Goal: Task Accomplishment & Management: Use online tool/utility

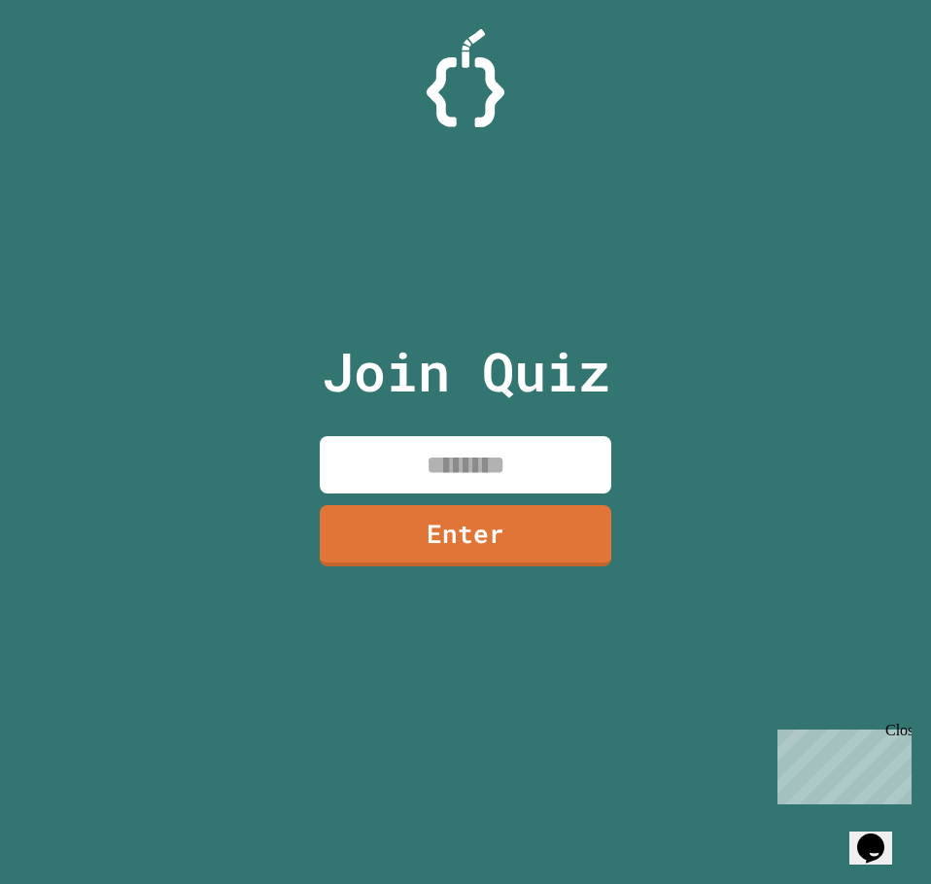
click at [448, 466] on input at bounding box center [465, 464] width 291 height 57
type input "********"
click at [494, 516] on link "Enter" at bounding box center [465, 535] width 291 height 61
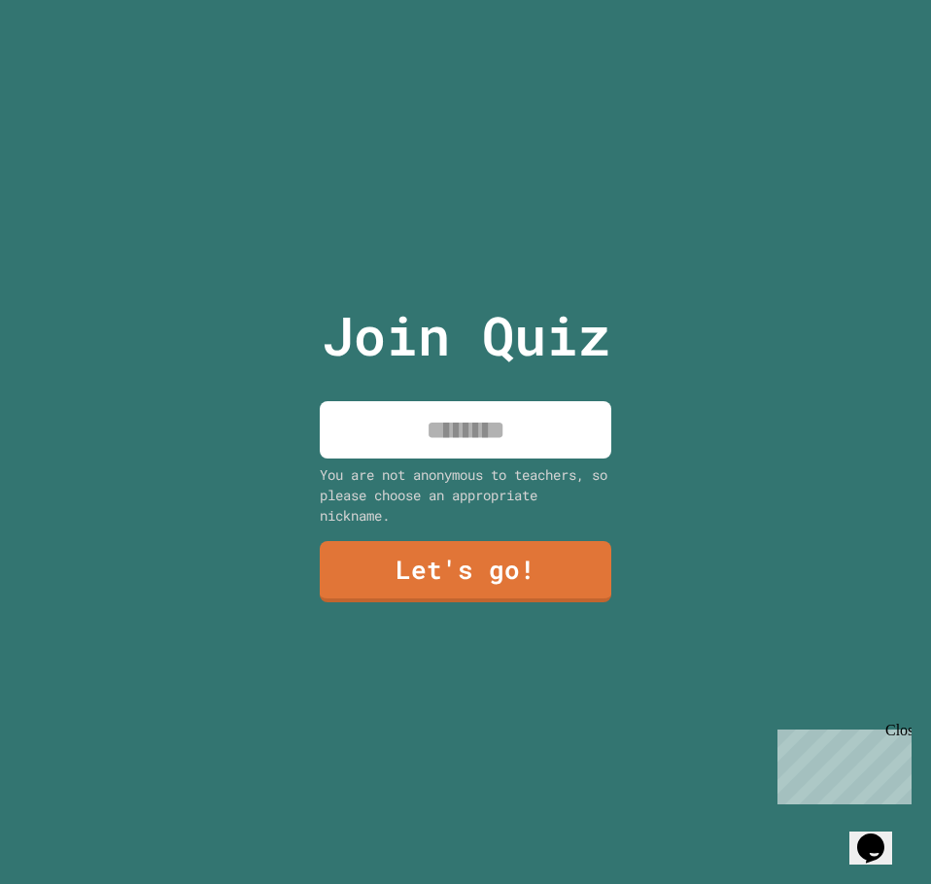
click at [486, 428] on input at bounding box center [465, 429] width 291 height 57
type input "******"
click at [467, 558] on link "Let's go!" at bounding box center [465, 571] width 291 height 61
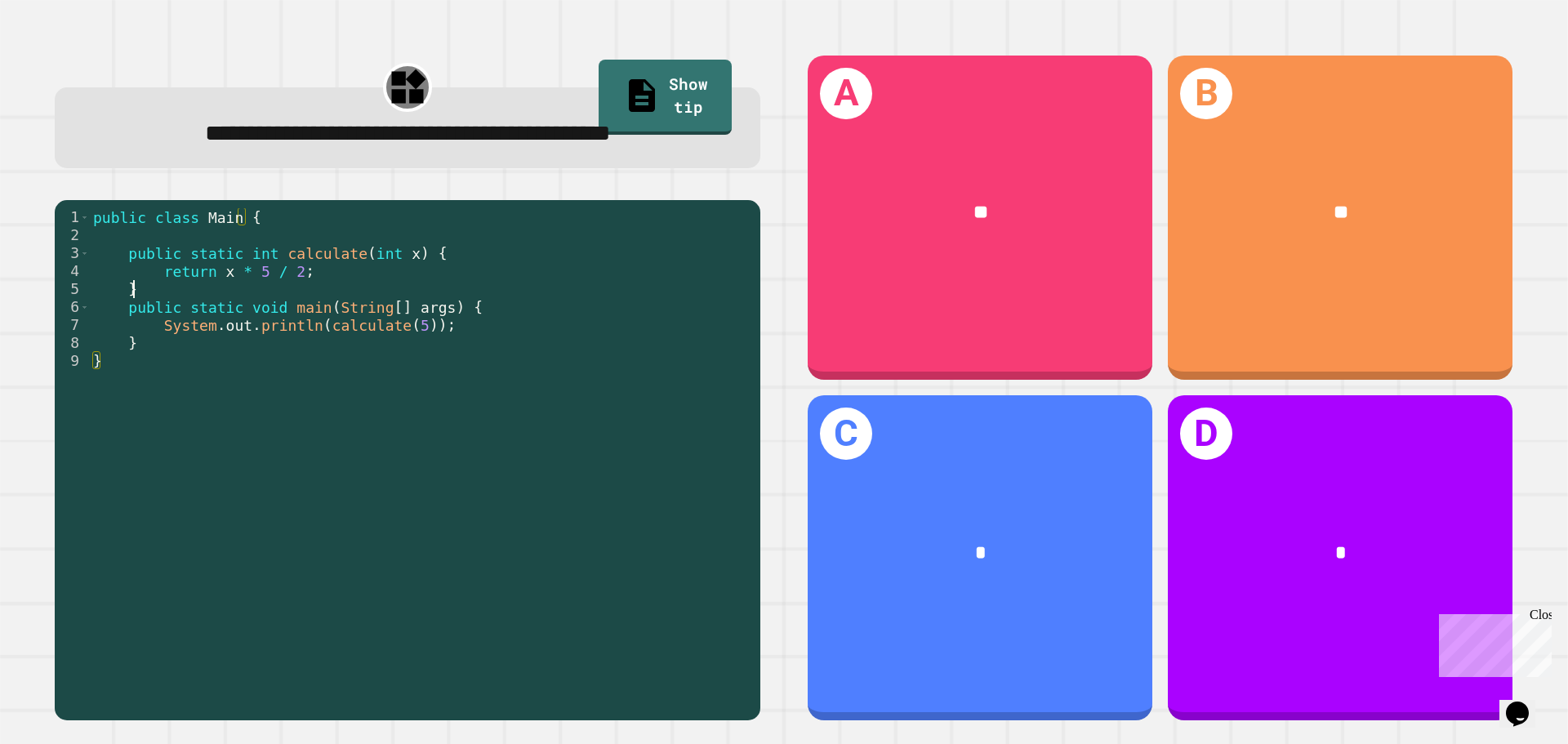
click at [191, 288] on div "public class Main { public static int calculate ( int x ) { return x * 5 / 2 ; …" at bounding box center [421, 460] width 663 height 503
click at [431, 288] on div "public class Main { public static int calculate ( int x ) { return x * 5 / 2 ; …" at bounding box center [421, 460] width 663 height 503
click at [310, 300] on div "public class Main { public static int calculate ( int x ) { return x * 5 / 2 ; …" at bounding box center [421, 460] width 663 height 503
click at [320, 279] on div "public class Main { public static int calculate ( int x ) { return x * 5 / 2 ; …" at bounding box center [421, 460] width 663 height 503
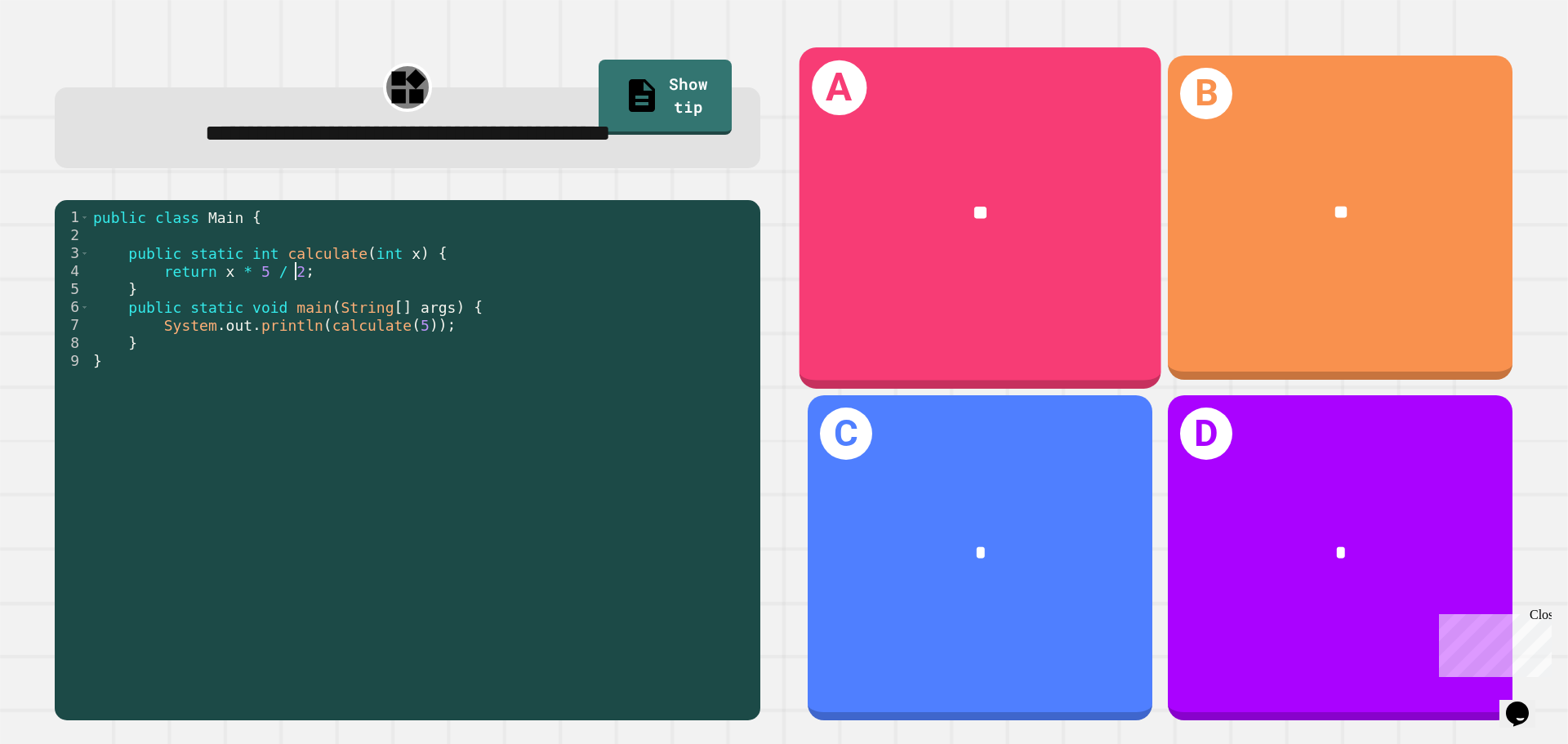
click at [1042, 158] on div "**" at bounding box center [980, 213] width 362 height 109
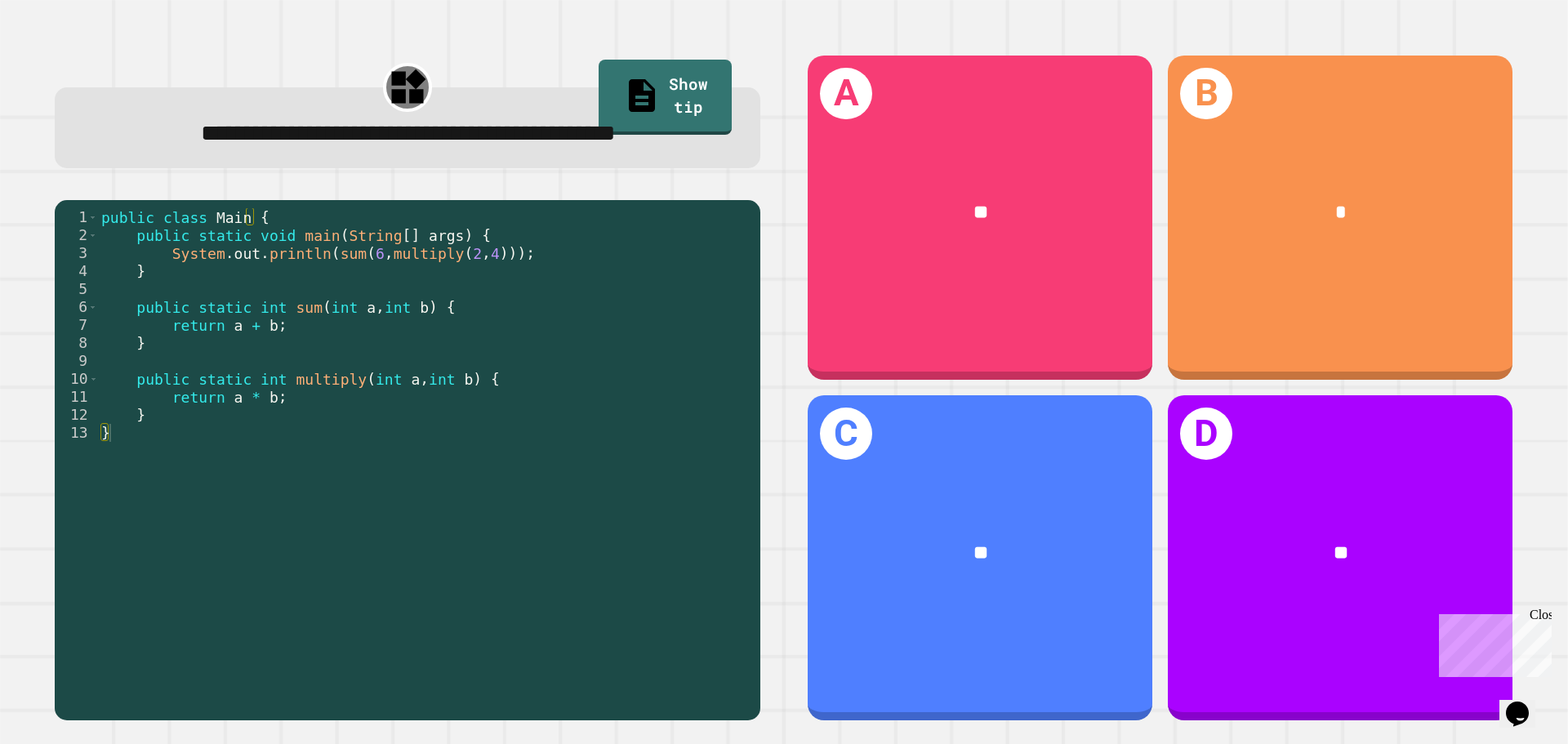
click at [388, 313] on div "public class Main { public static void main ( String [ ] args ) { System . out …" at bounding box center [425, 433] width 654 height 449
click at [538, 290] on div "public class Main { public static void main ( String [ ] args ) { System . out …" at bounding box center [425, 433] width 654 height 449
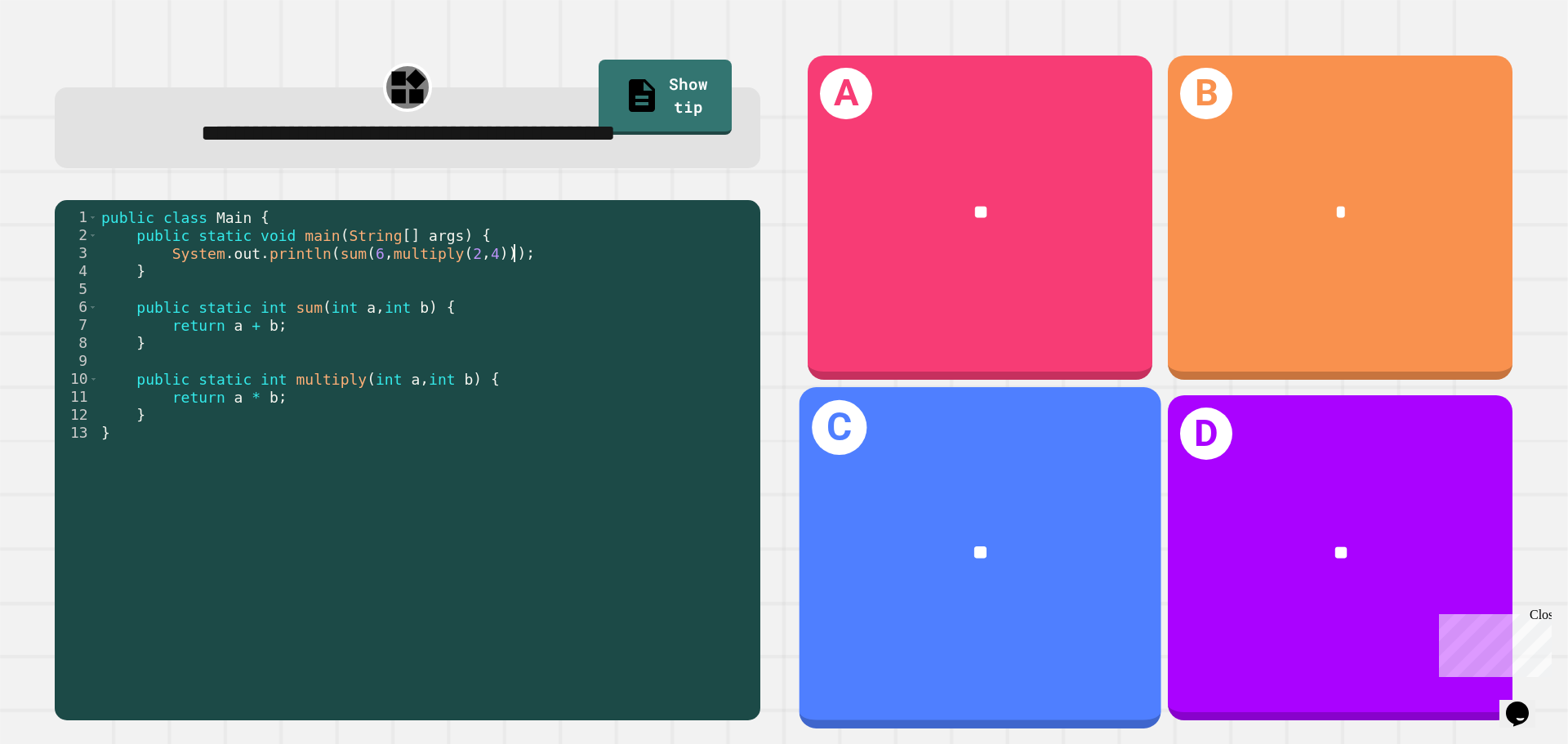
click at [1000, 185] on div "**" at bounding box center [980, 213] width 345 height 104
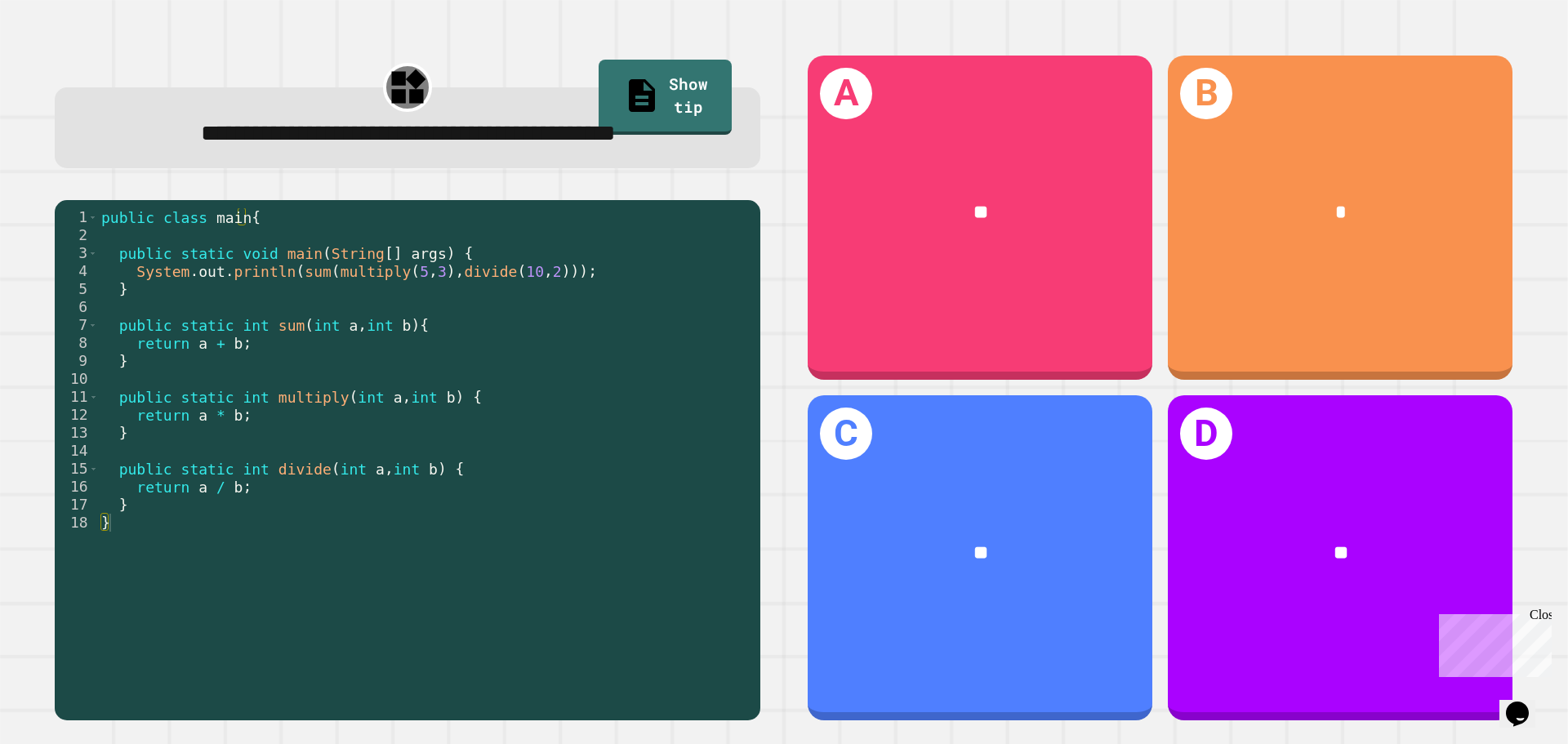
click at [515, 300] on div "public class main { public static void main ( String [ ] args ) { System . out …" at bounding box center [425, 433] width 654 height 449
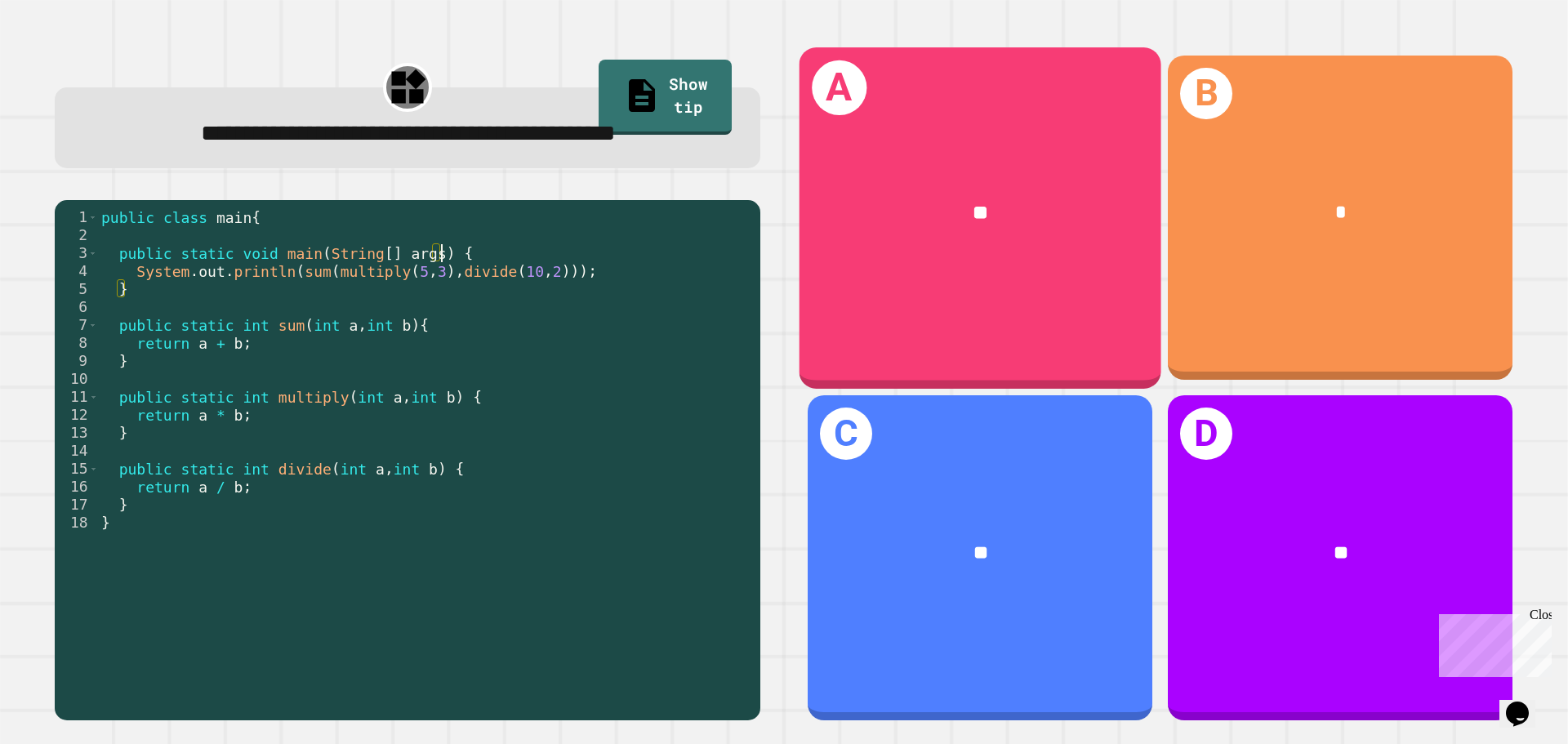
click at [1042, 305] on div "A **" at bounding box center [980, 217] width 362 height 340
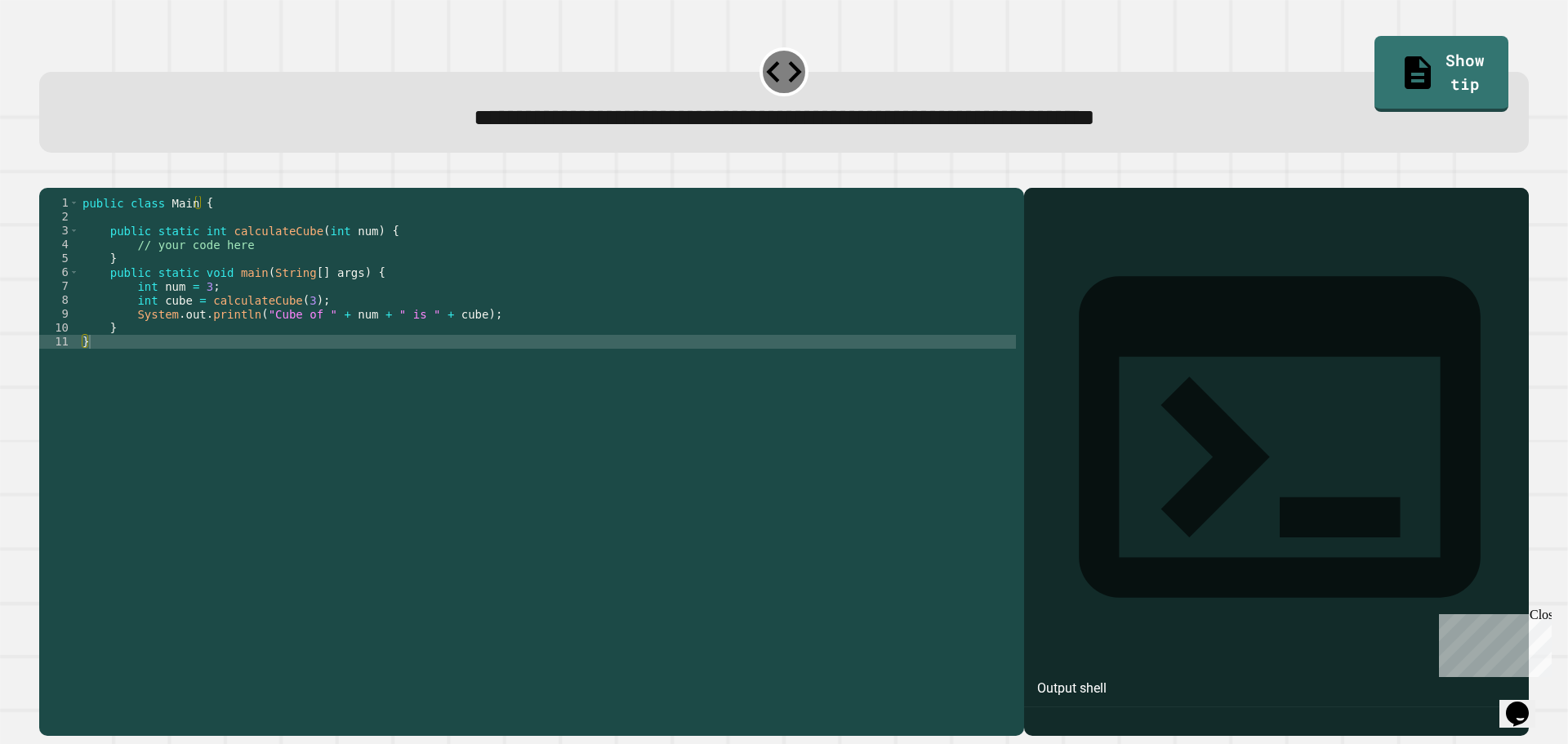
click at [82, 186] on div at bounding box center [784, 177] width 1490 height 19
click at [47, 175] on button "button" at bounding box center [47, 175] width 0 height 0
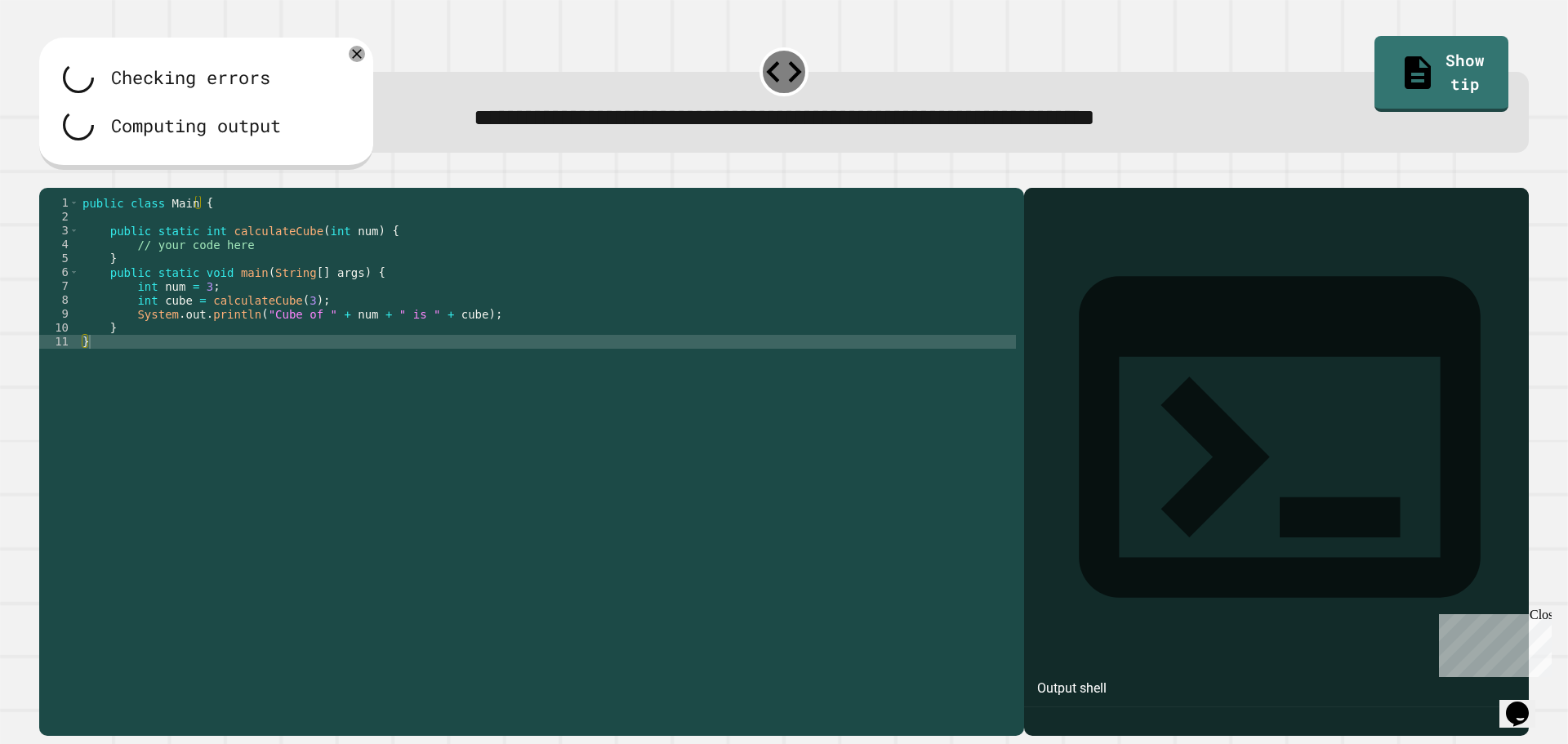
click at [217, 78] on div "Checking errors" at bounding box center [190, 77] width 159 height 27
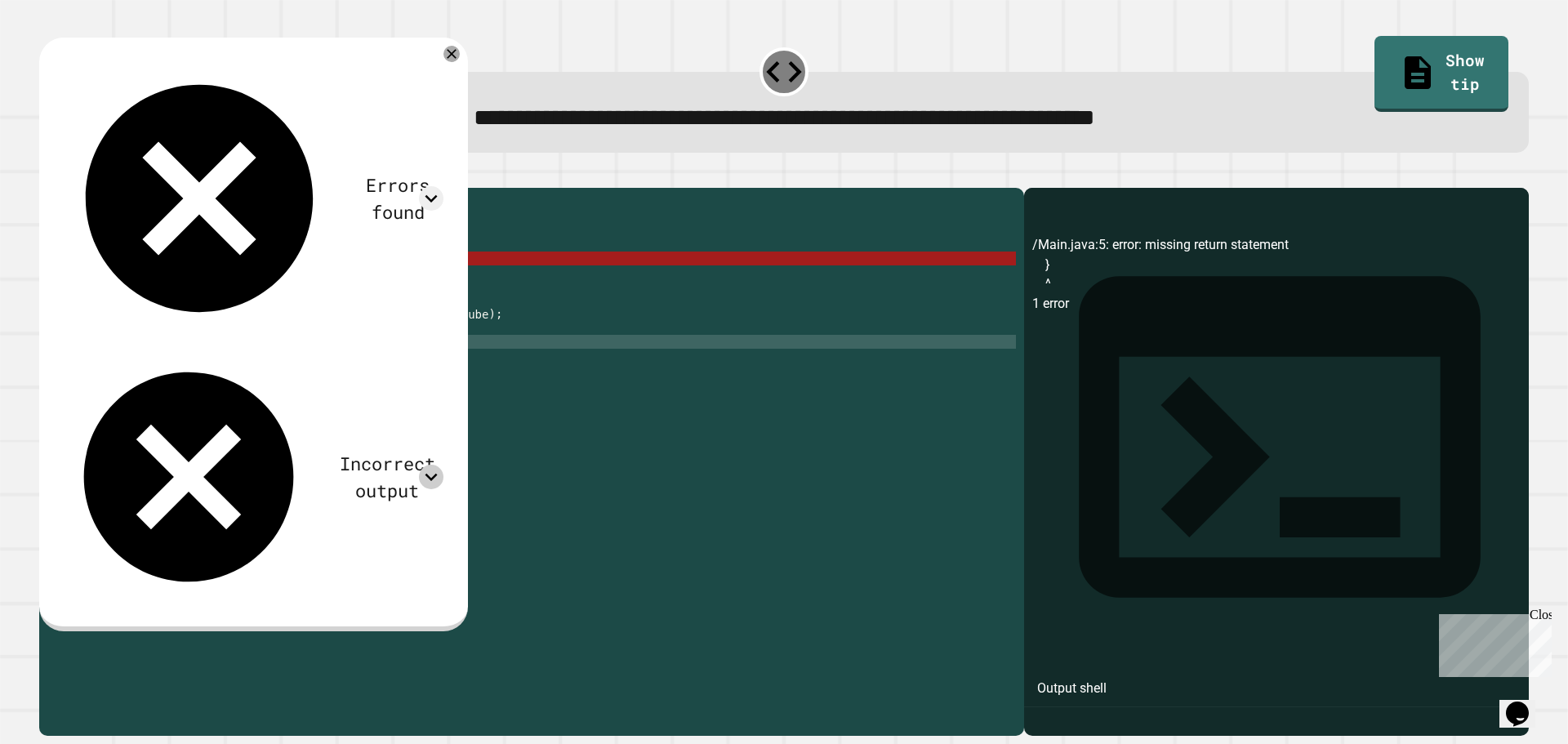
click at [438, 465] on icon at bounding box center [430, 477] width 24 height 24
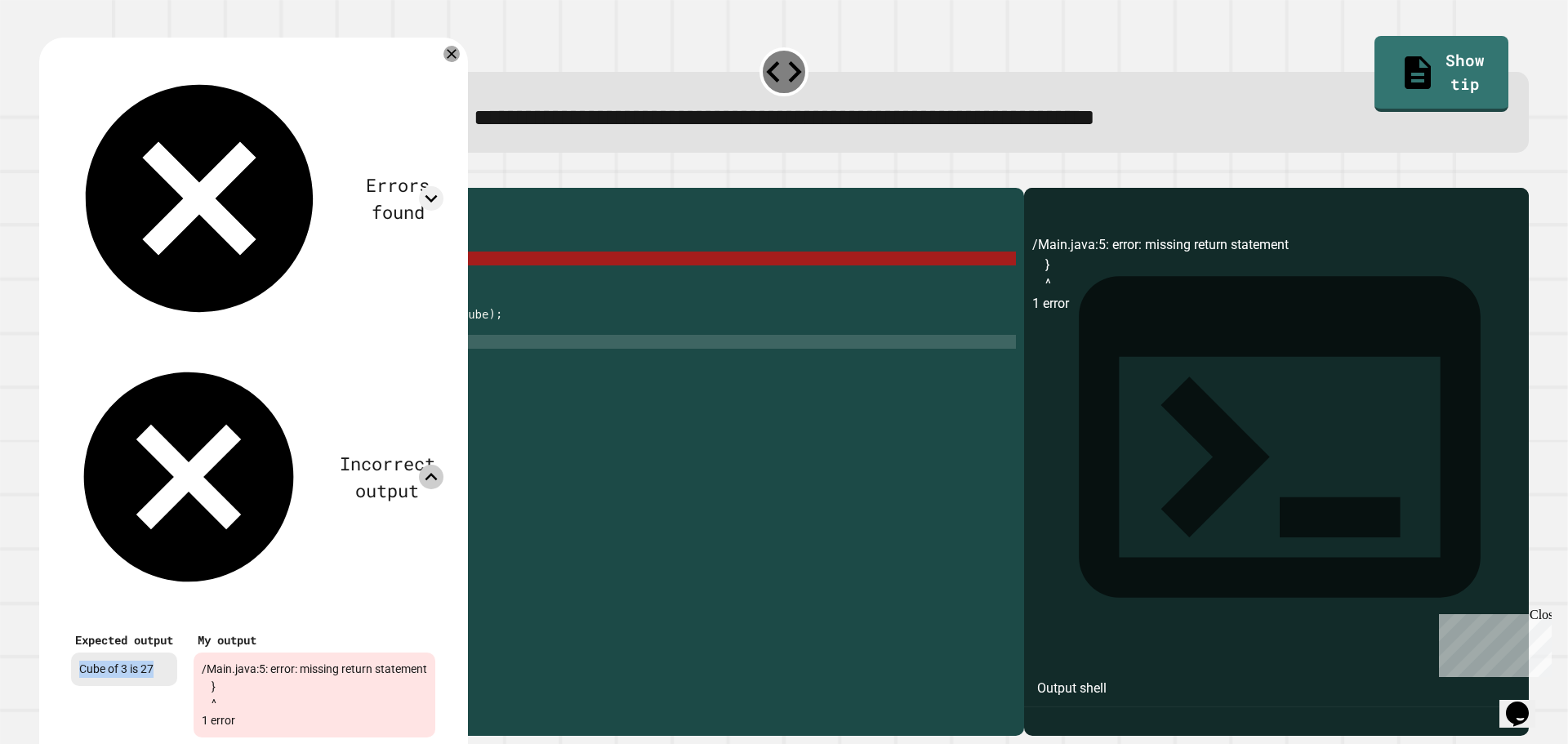
drag, startPoint x: 167, startPoint y: 212, endPoint x: 42, endPoint y: 207, distance: 125.1
click at [42, 207] on div "Errors found /Main.java:5: error: missing return statement } ^ 1 error Incorrec…" at bounding box center [254, 406] width 429 height 736
copy div "Cube of 3 is 27"
click at [576, 255] on div "public class Main { public static int calculateCube ( int num ) { // your code …" at bounding box center [547, 446] width 937 height 500
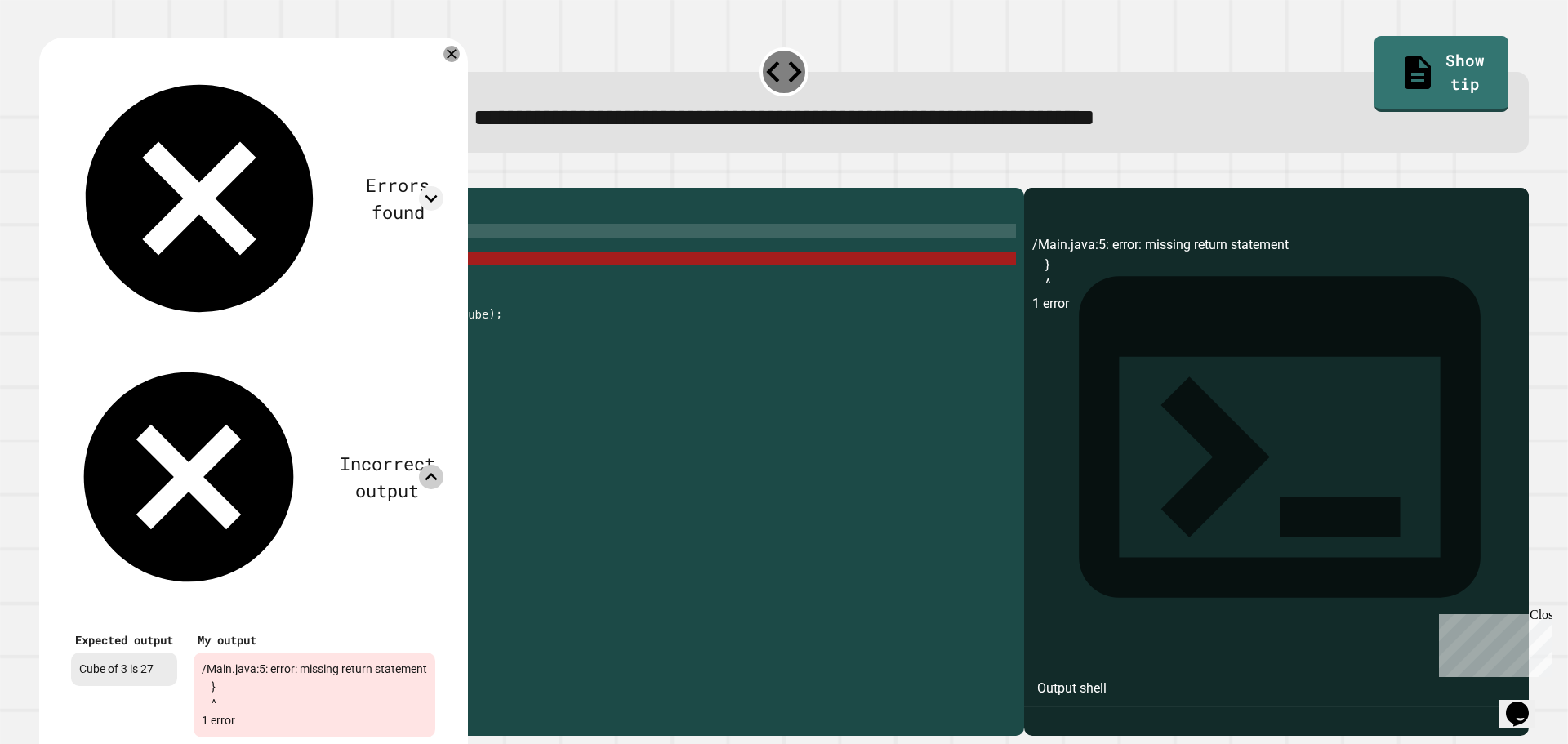
click at [515, 320] on div "public class Main { public static int calculateCube ( int num ) { // your code …" at bounding box center [547, 446] width 937 height 500
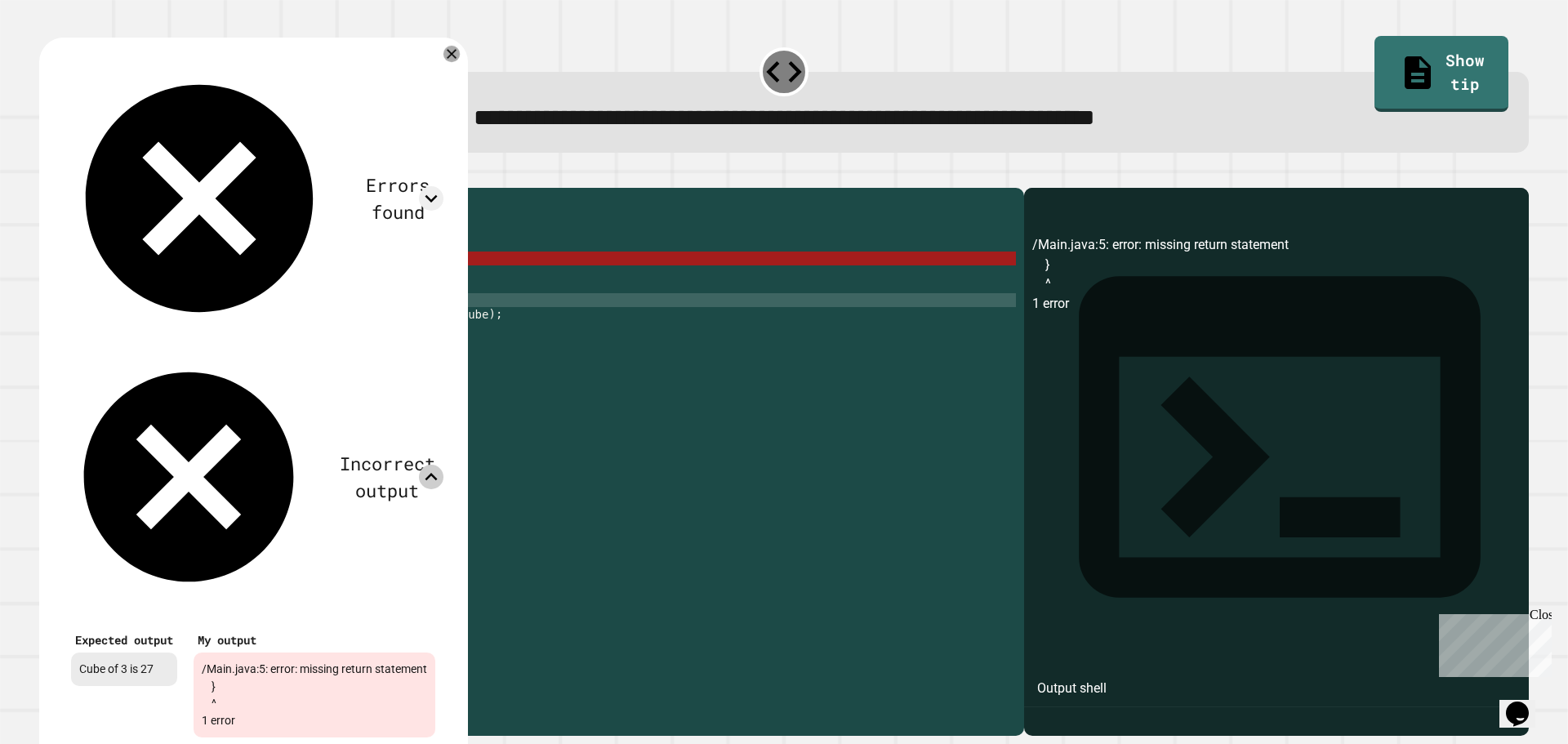
click at [460, 60] on icon at bounding box center [451, 53] width 16 height 16
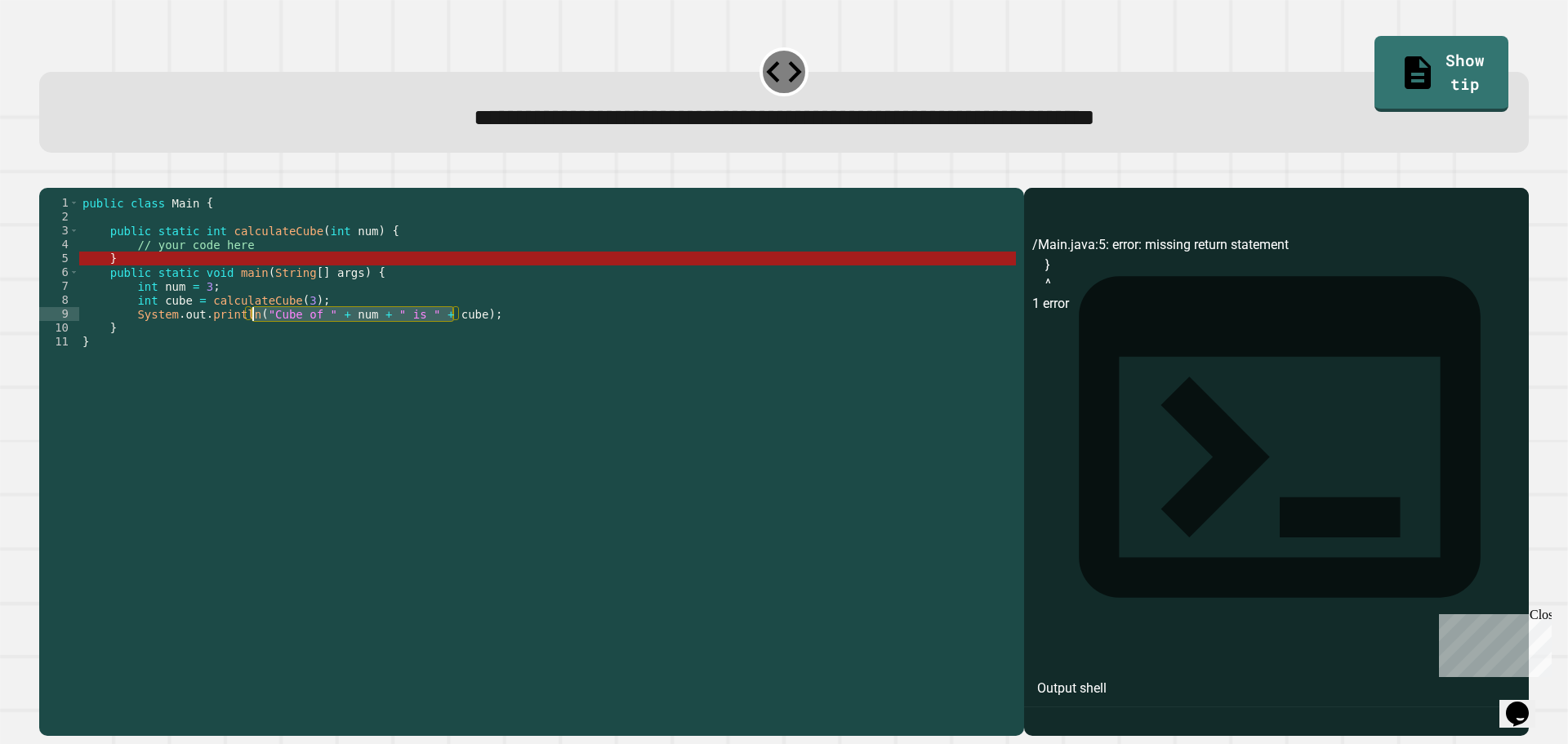
drag, startPoint x: 452, startPoint y: 339, endPoint x: 254, endPoint y: 336, distance: 198.0
click at [254, 336] on div "public class Main { public static int calculateCube ( int num ) { // your code …" at bounding box center [547, 446] width 937 height 500
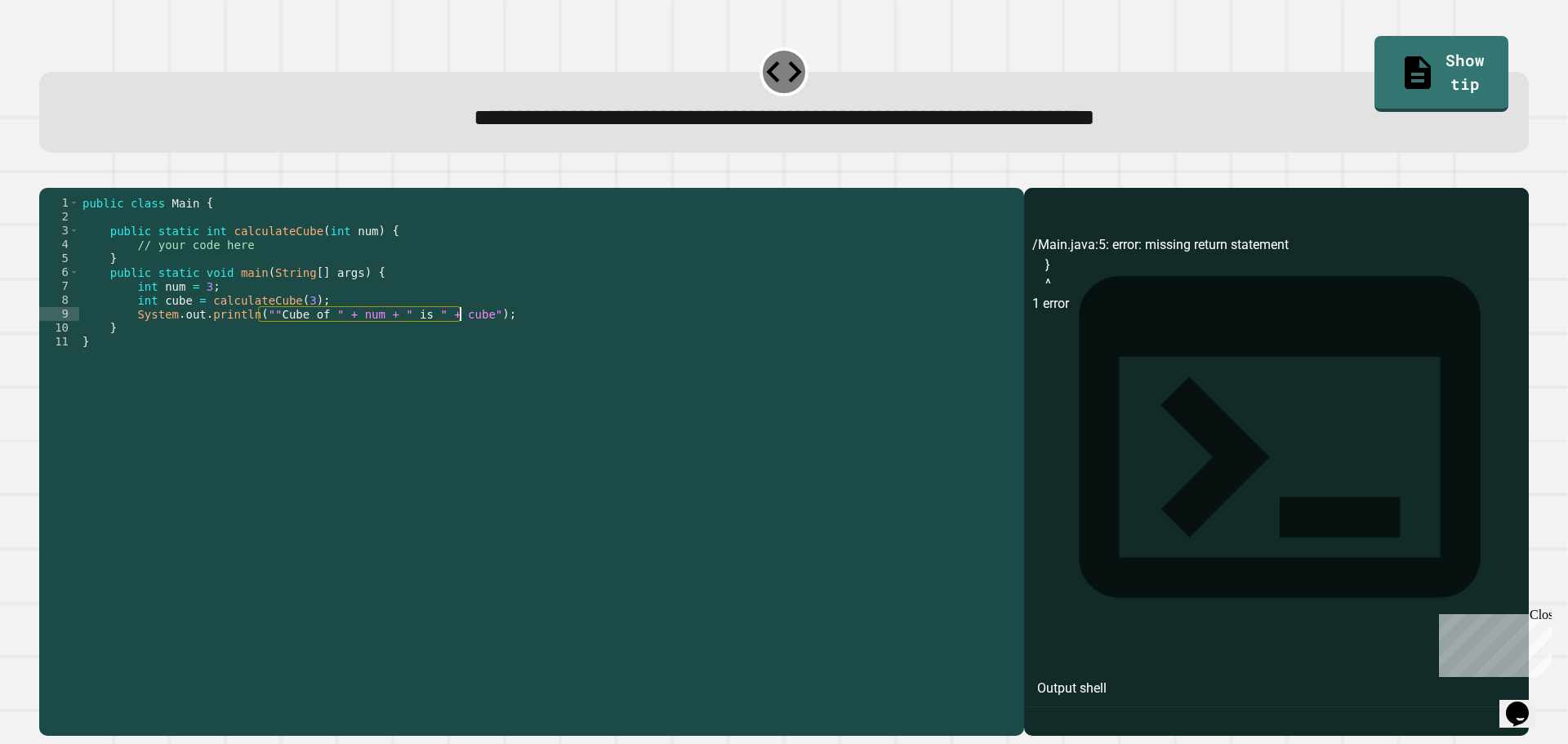
scroll to position [0, 13]
paste textarea "**********"
click at [47, 175] on icon "button" at bounding box center [47, 175] width 0 height 0
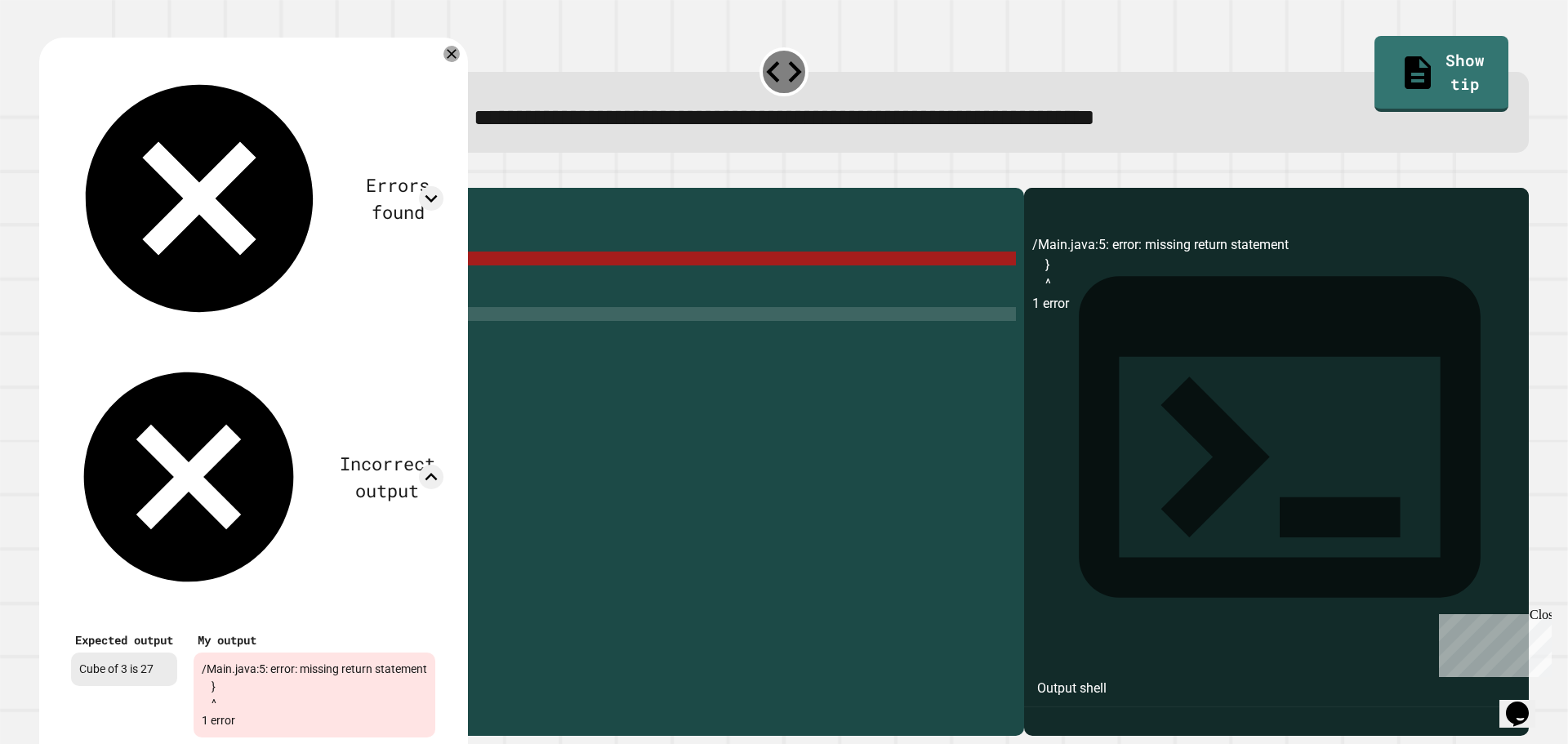
click at [531, 128] on span "**********" at bounding box center [784, 117] width 621 height 23
click at [462, 55] on icon at bounding box center [451, 53] width 19 height 19
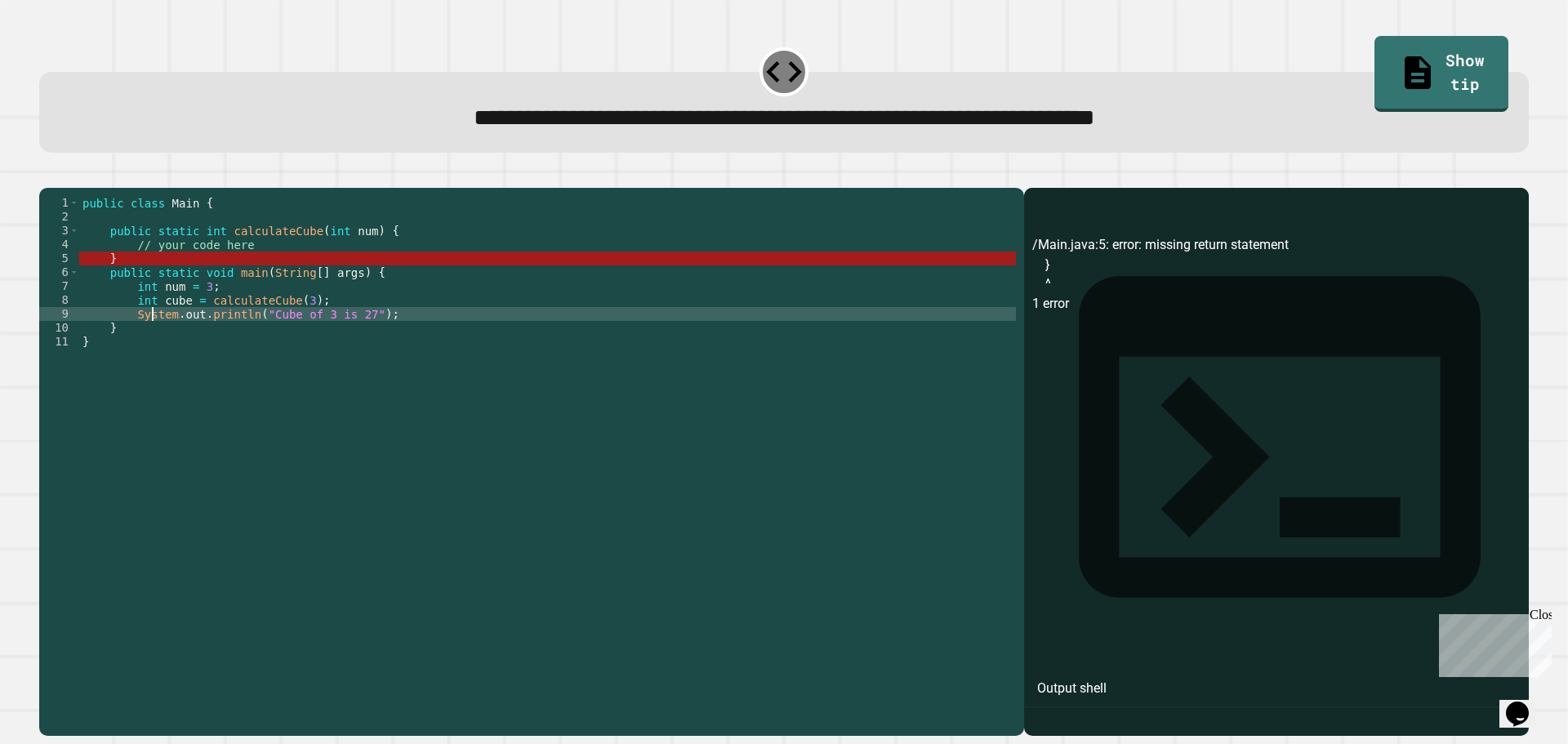
click at [152, 332] on div "public class Main { public static int calculateCube ( int num ) { // your code …" at bounding box center [547, 446] width 937 height 500
click at [156, 277] on div "public class Main { public static int calculateCube ( int num ) { // your code …" at bounding box center [547, 446] width 937 height 500
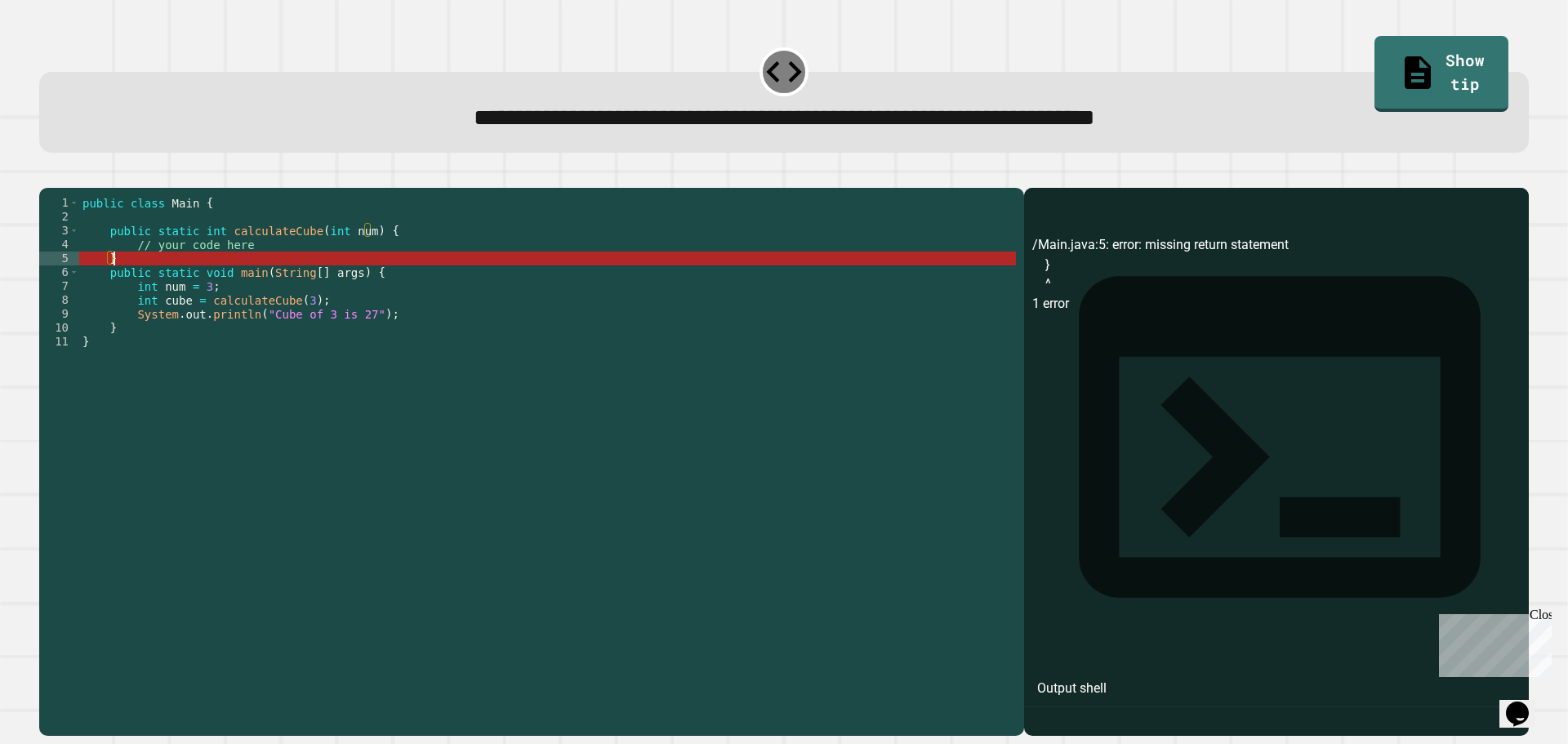
scroll to position [0, 2]
type textarea "*"
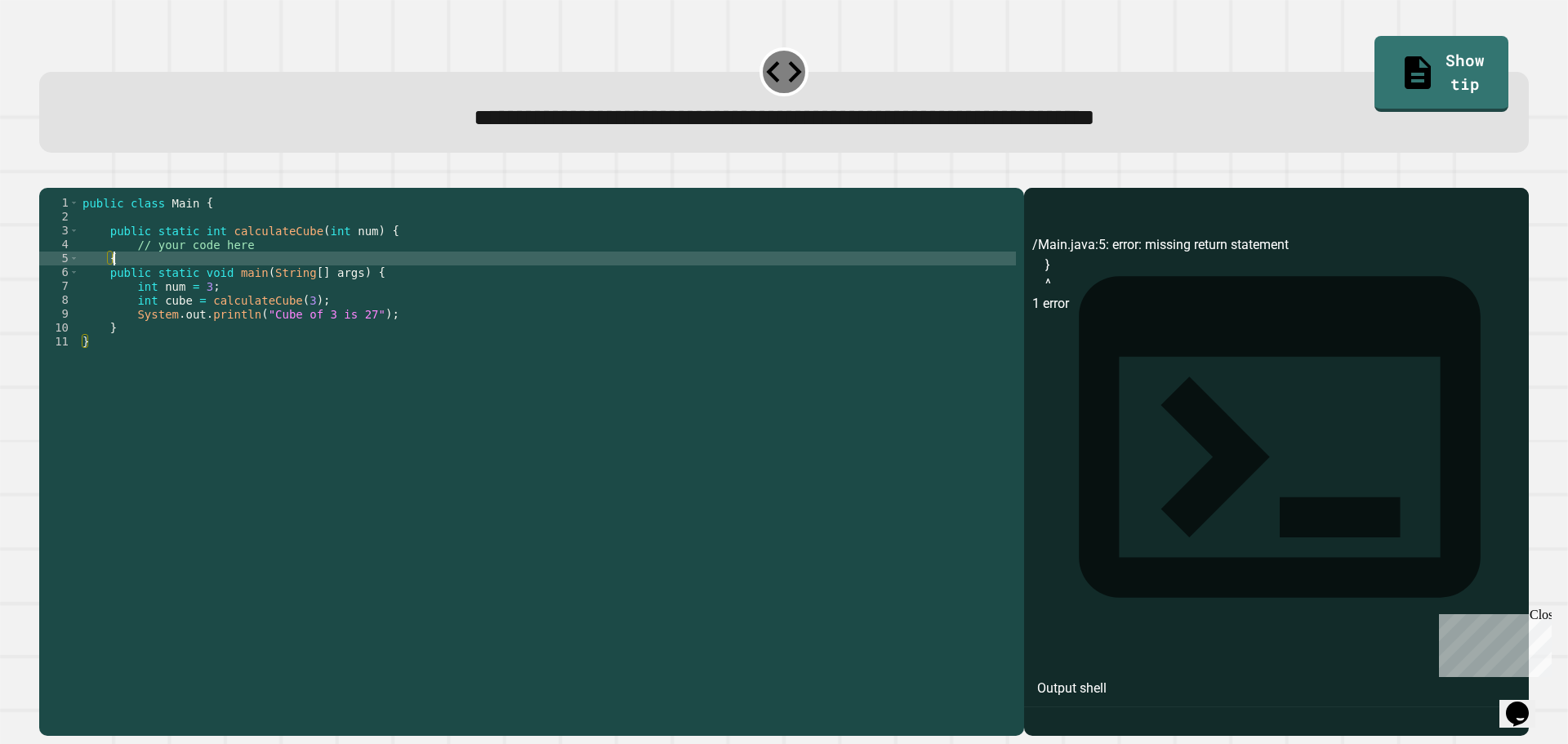
click at [47, 175] on icon "button" at bounding box center [47, 175] width 0 height 0
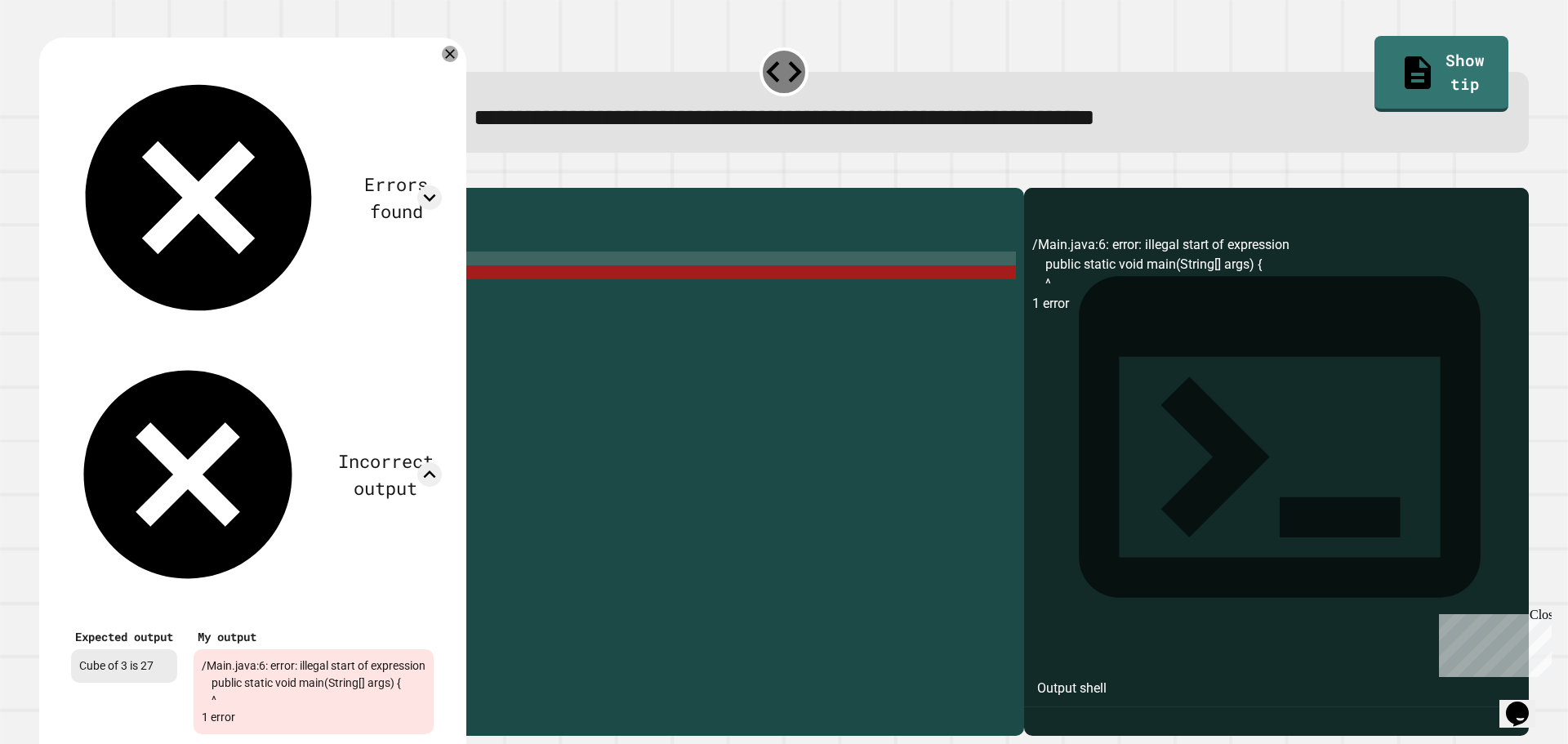
click at [572, 309] on div "public class Main { public static int calculateCube ( int num ) { // your code …" at bounding box center [547, 446] width 937 height 500
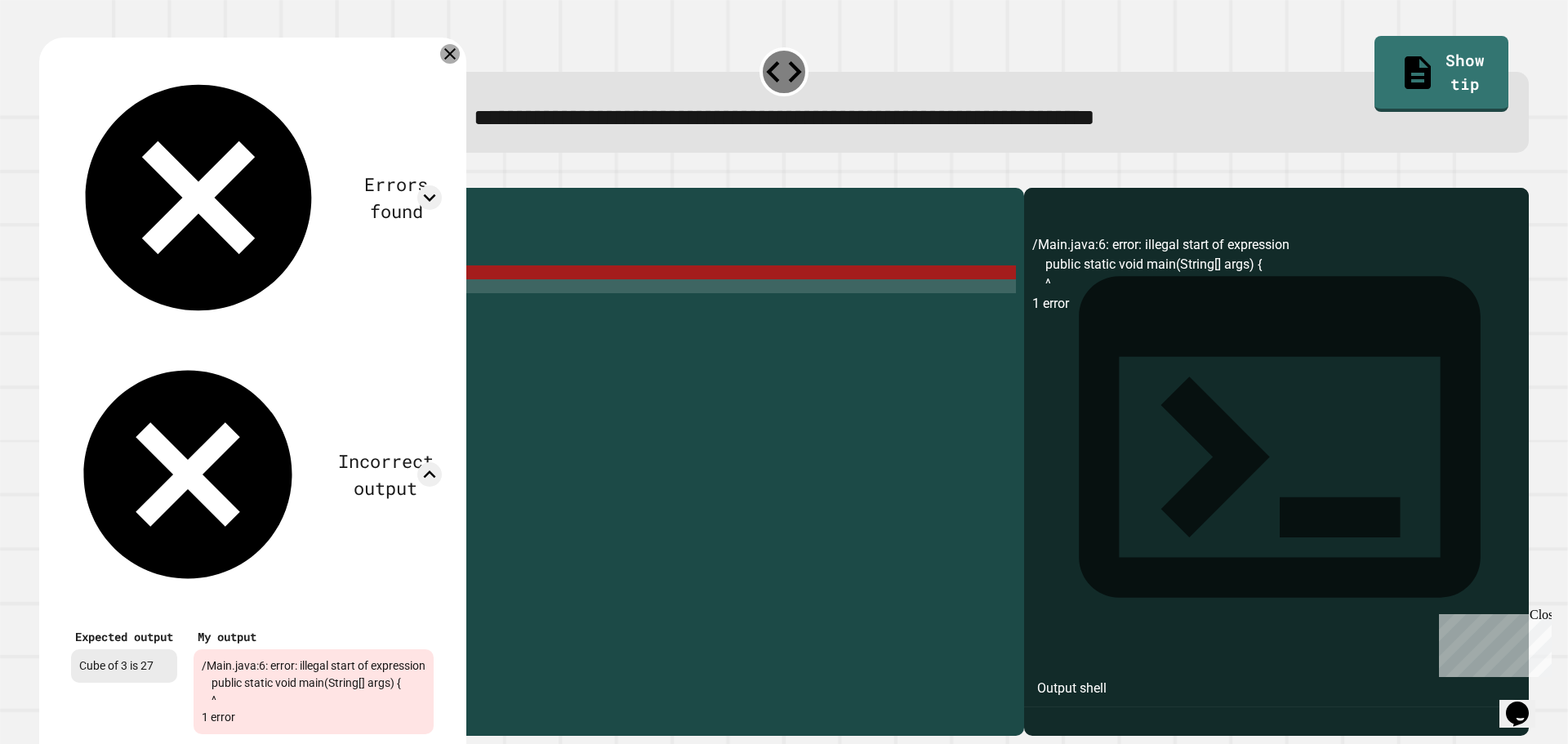
click at [460, 61] on icon at bounding box center [450, 53] width 19 height 19
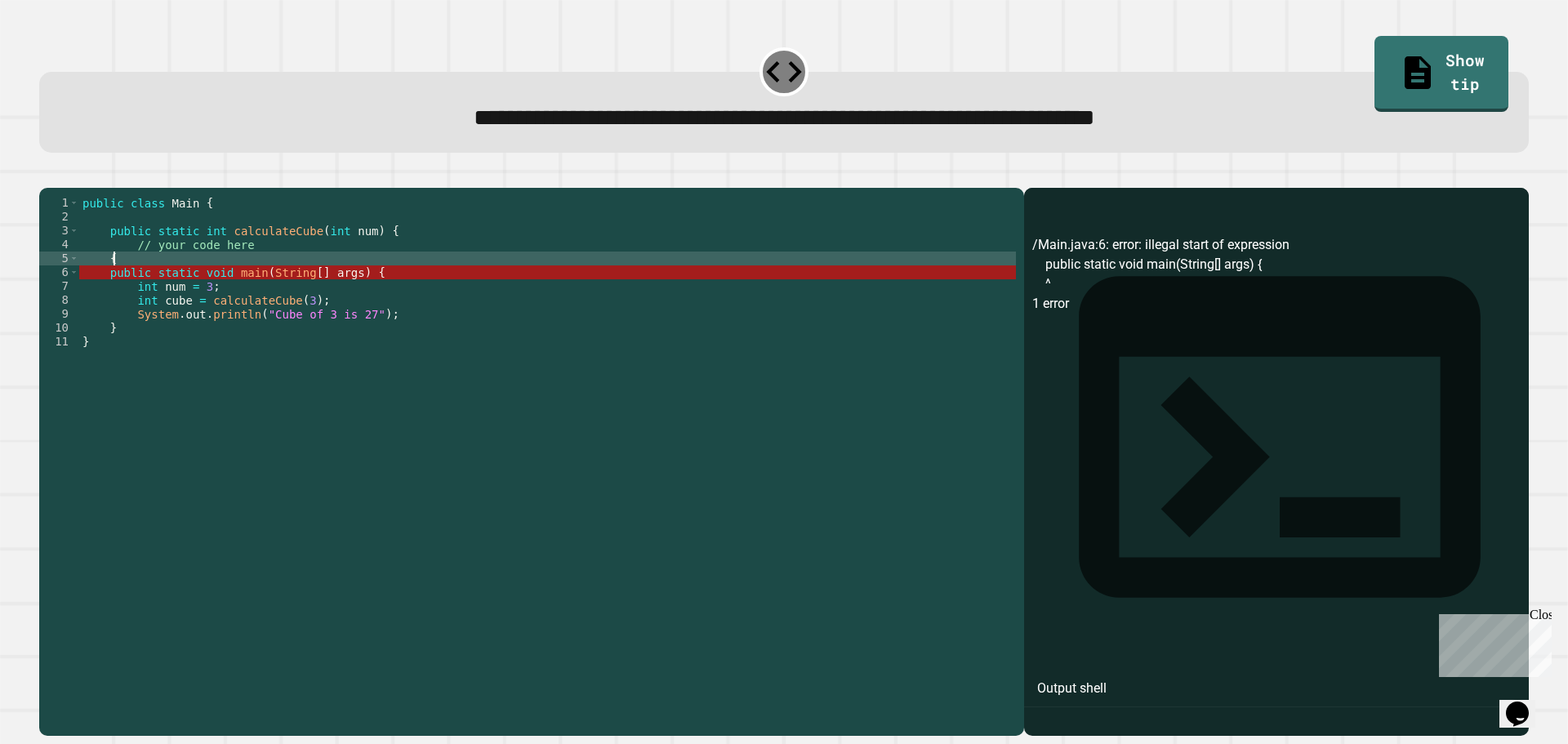
click at [191, 280] on div "public class Main { public static int calculateCube ( int num ) { // your code …" at bounding box center [547, 446] width 937 height 500
click at [279, 262] on div "public class Main { public static int calculateCube ( int num ) { // your code …" at bounding box center [547, 446] width 937 height 500
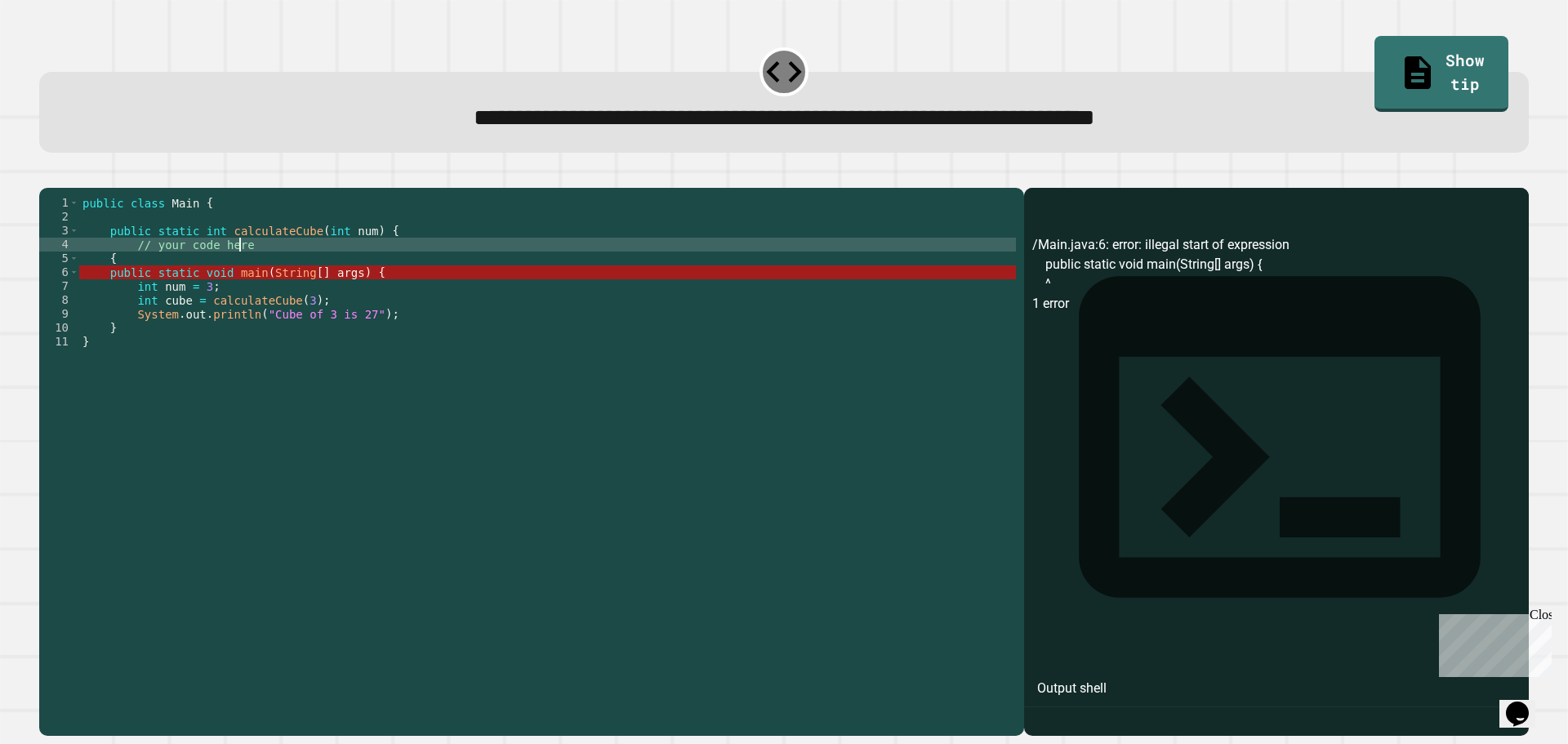
type textarea "**********"
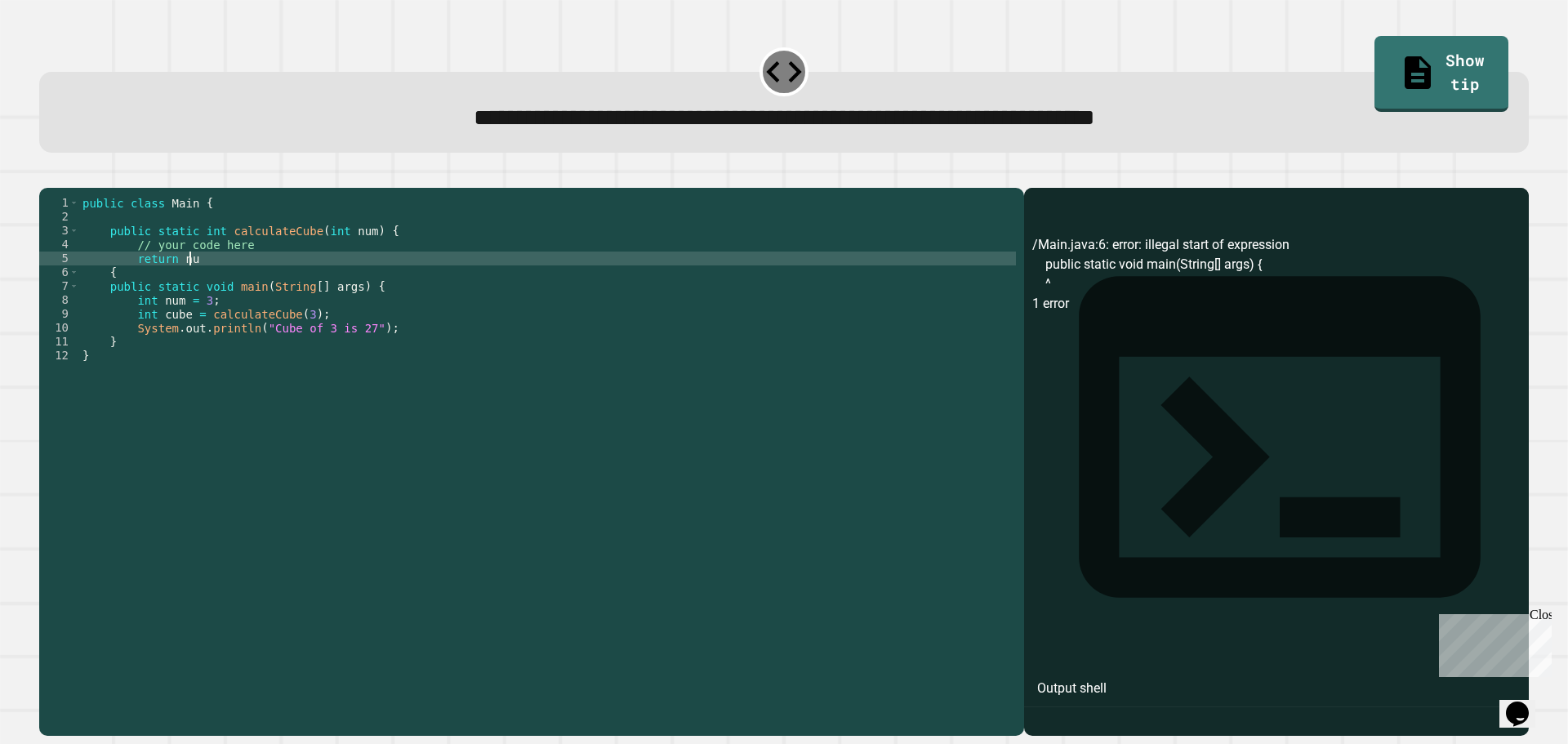
scroll to position [0, 7]
type textarea "*"
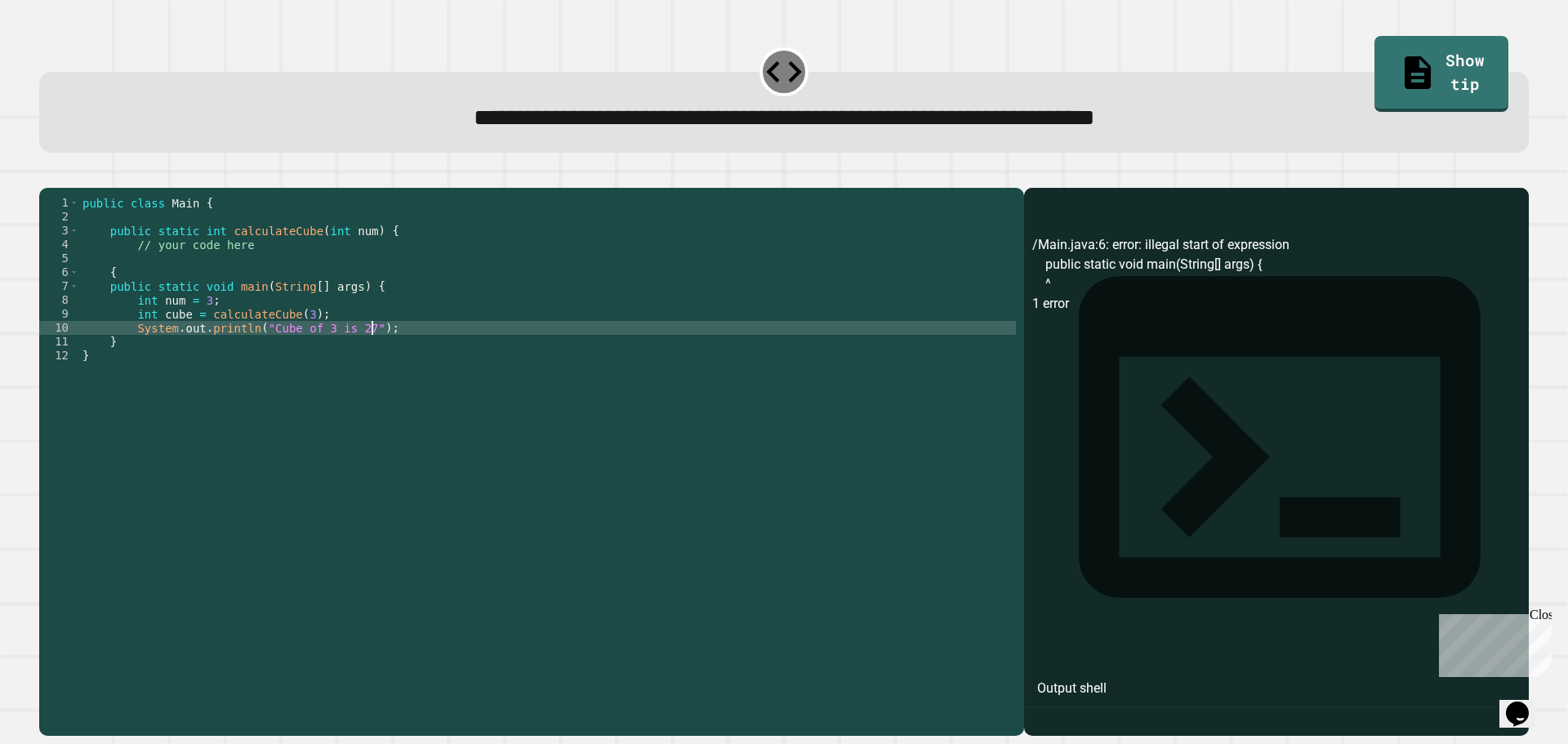
click at [369, 356] on div "public class Main { public static int calculateCube ( int num ) { // your code …" at bounding box center [547, 446] width 937 height 500
click at [387, 350] on div "public class Main { public static int calculateCube ( int num ) { // your code …" at bounding box center [547, 446] width 937 height 500
click at [103, 311] on div "public class Main { public static int calculateCube ( int num ) { // your code …" at bounding box center [547, 446] width 937 height 500
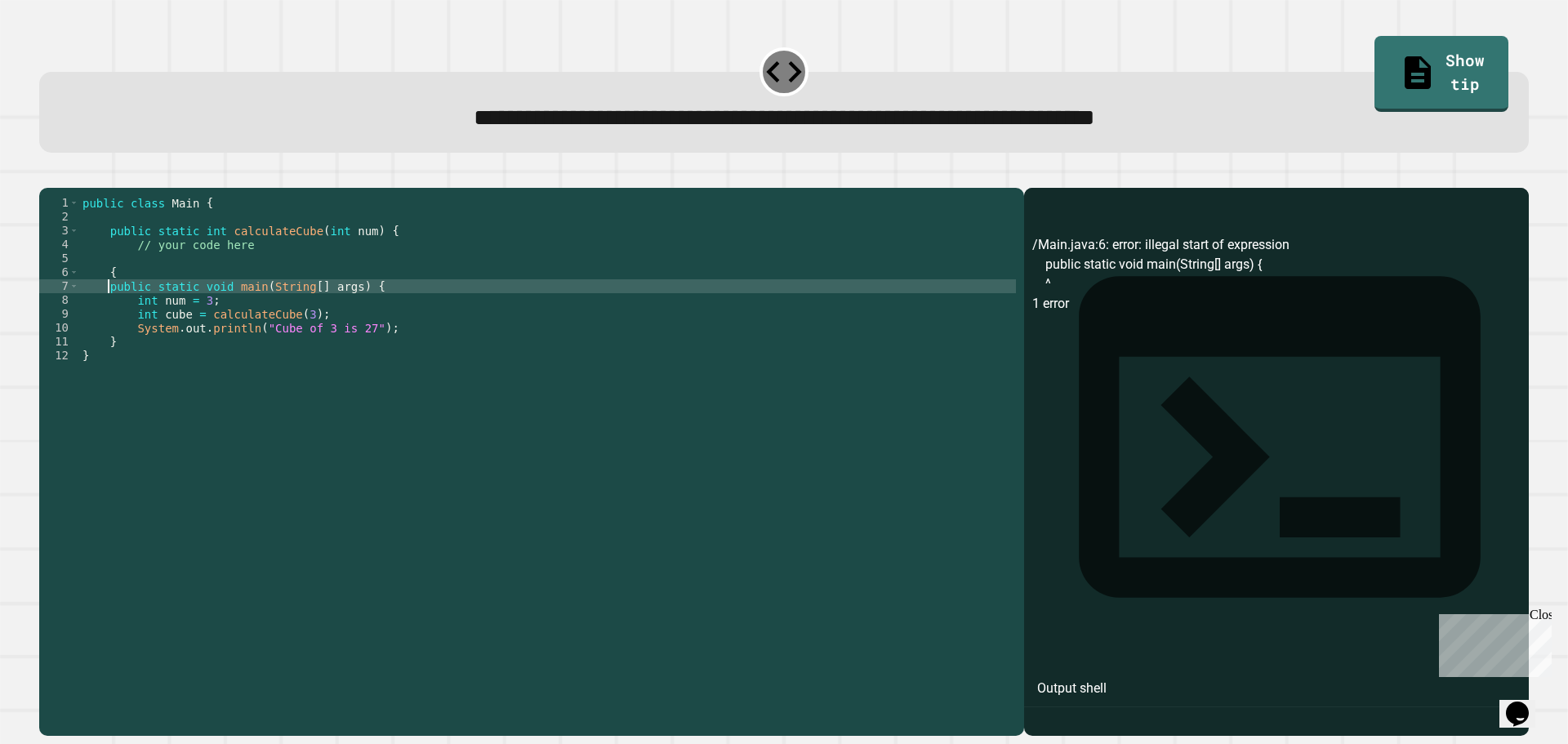
click at [105, 311] on div "public class Main { public static int calculateCube ( int num ) { // your code …" at bounding box center [547, 446] width 937 height 500
click at [150, 300] on div "public class Main { public static int calculateCube ( int num ) { // your code …" at bounding box center [547, 446] width 937 height 500
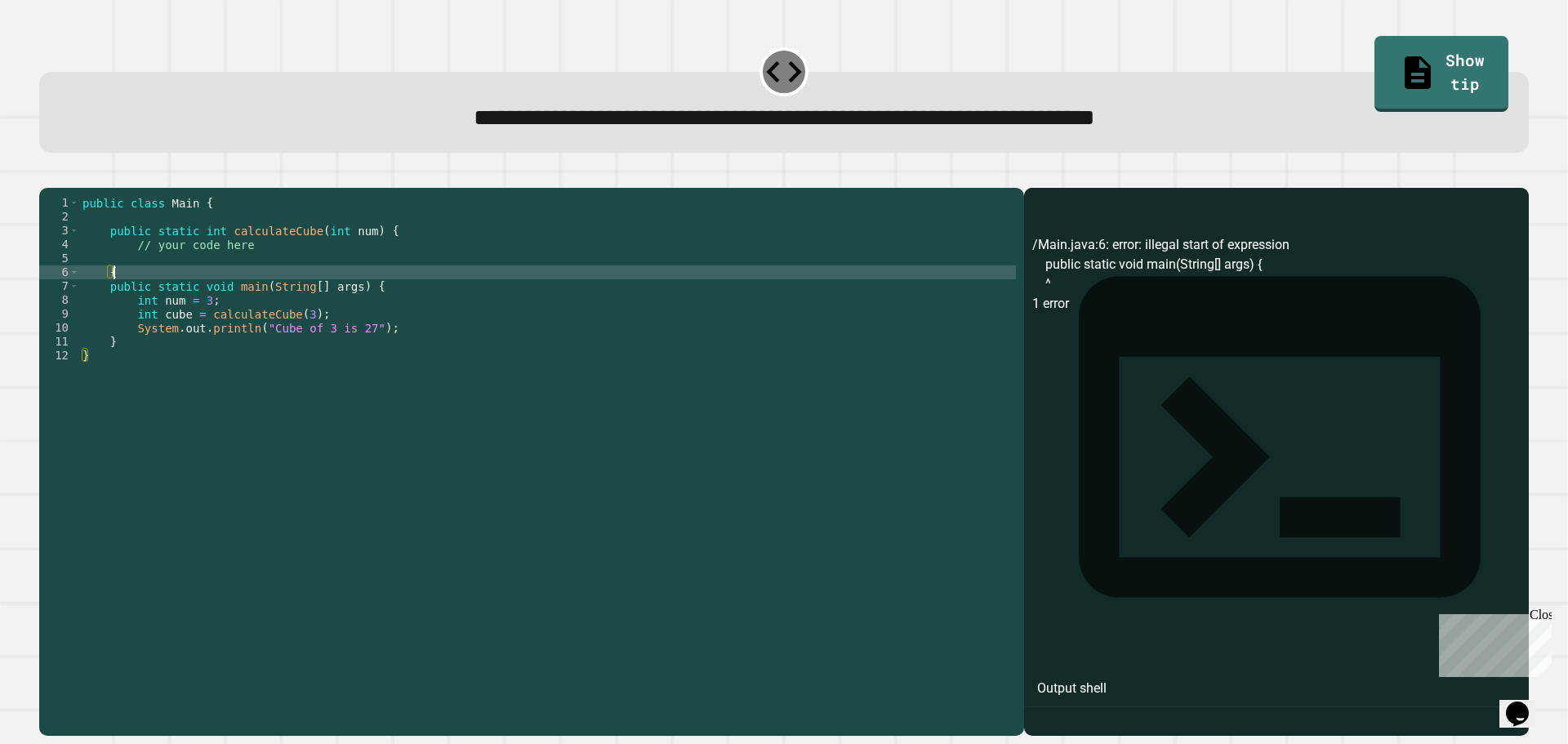
scroll to position [0, 2]
type textarea "*"
drag, startPoint x: 39, startPoint y: 177, endPoint x: 70, endPoint y: 177, distance: 31.0
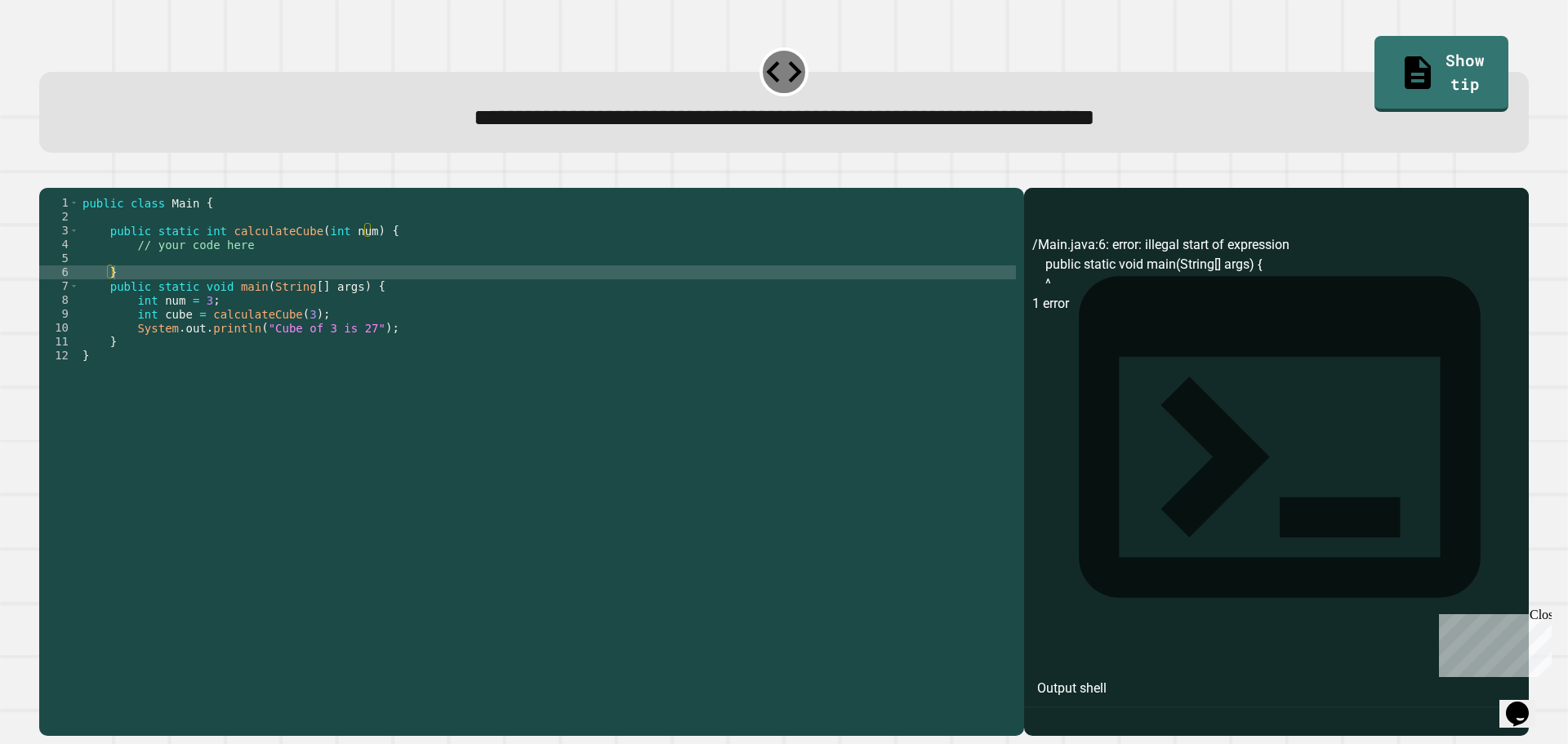
click at [70, 177] on div at bounding box center [784, 177] width 1490 height 19
click at [47, 175] on icon "button" at bounding box center [47, 175] width 0 height 0
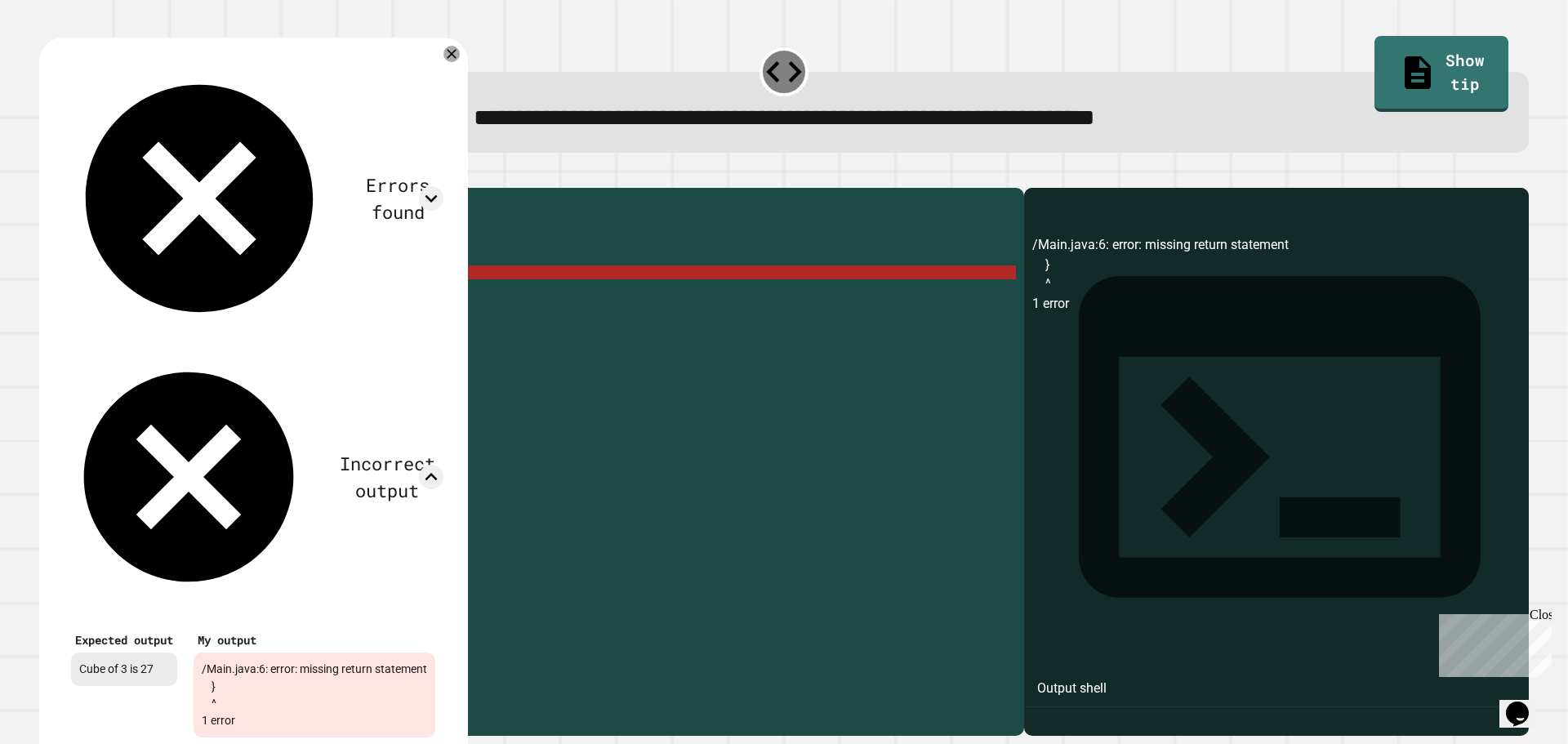
click at [507, 360] on div "public class Main { public static int calculateCube ( int num ) { // your code …" at bounding box center [547, 446] width 937 height 500
click at [452, 45] on div "Errors found /Main.java:6: error: missing return statement } ^ 1 error Incorrec…" at bounding box center [254, 406] width 429 height 736
click at [456, 45] on div "Errors found /Main.java:6: error: missing return statement } ^ 1 error Incorrec…" at bounding box center [254, 406] width 429 height 736
click at [460, 45] on div "Errors found /Main.java:6: error: missing return statement } ^ 1 error Incorrec…" at bounding box center [254, 406] width 429 height 736
click at [460, 57] on icon at bounding box center [451, 53] width 16 height 16
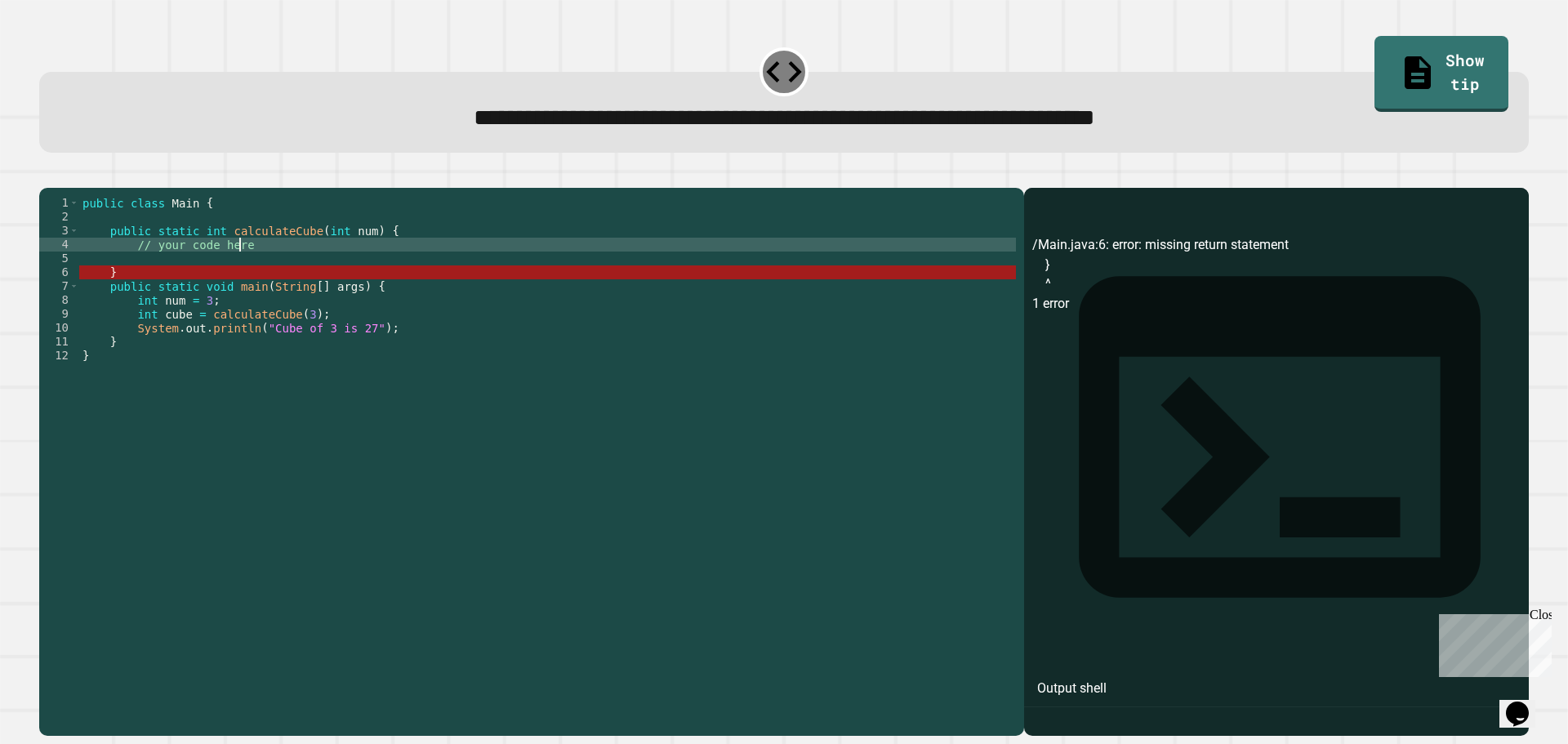
click at [240, 273] on div "public class Main { public static int calculateCube ( int num ) { // your code …" at bounding box center [547, 446] width 937 height 500
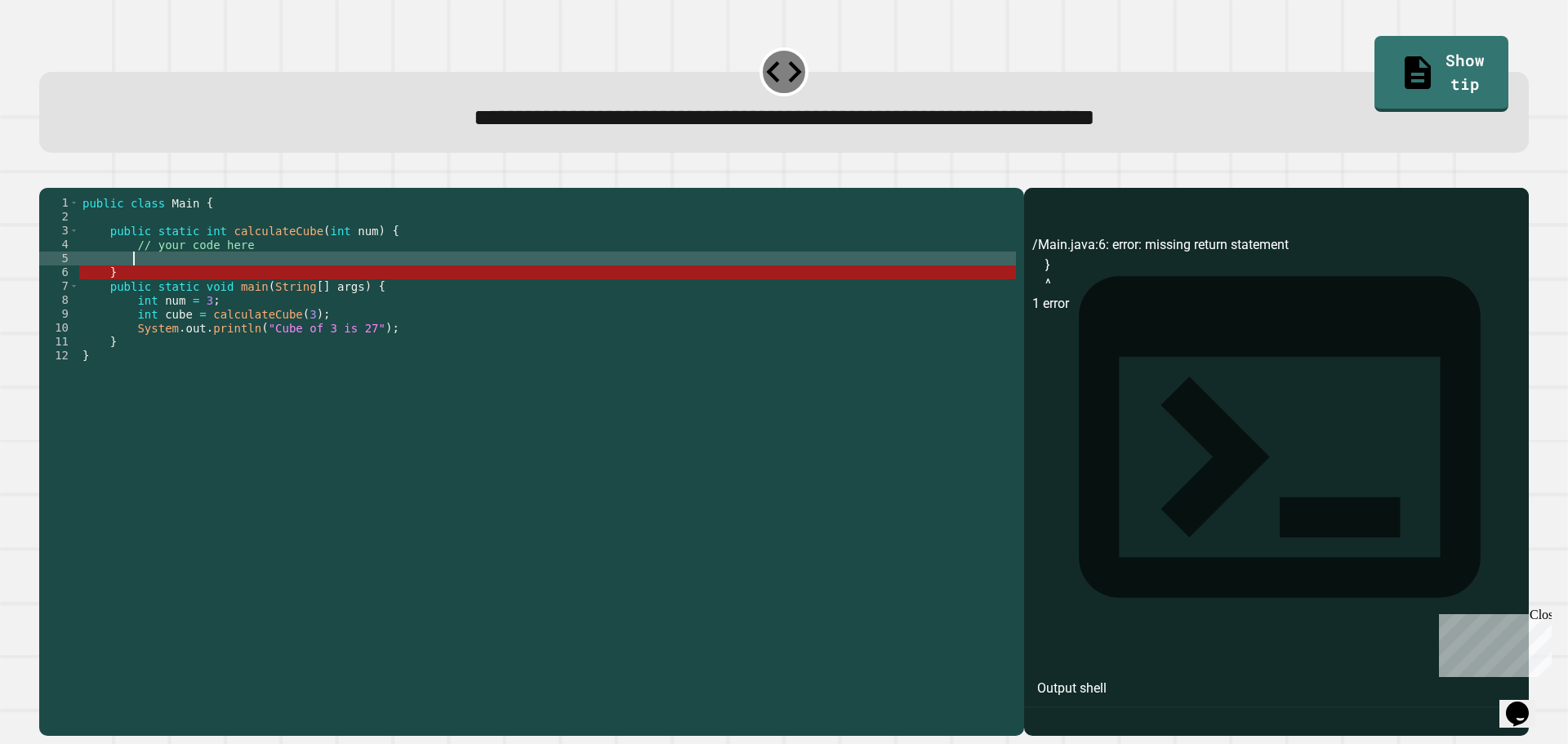
click at [216, 282] on div "public class Main { public static int calculateCube ( int num ) { // your code …" at bounding box center [547, 446] width 937 height 500
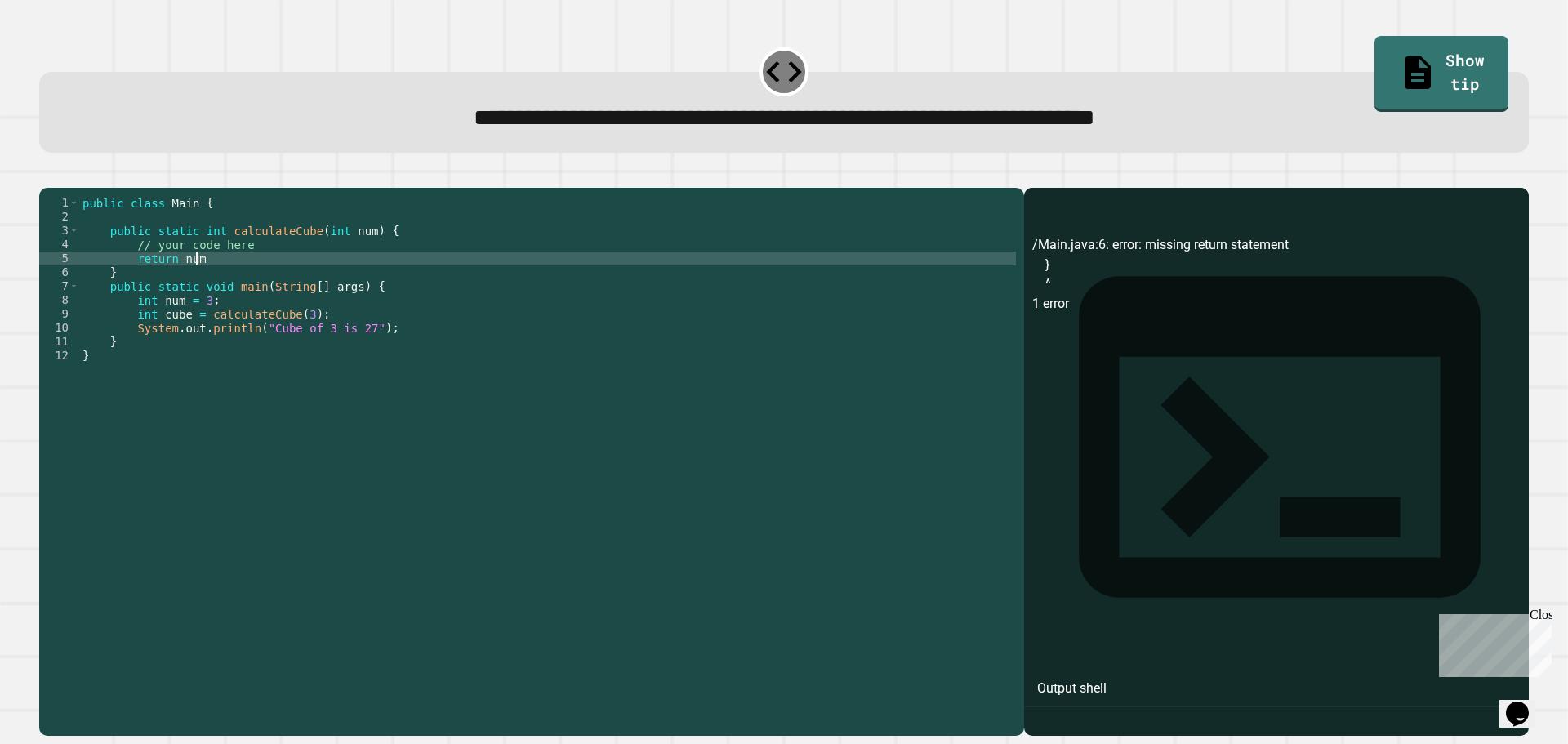
scroll to position [0, 8]
type textarea "**********"
click at [47, 175] on icon "button" at bounding box center [47, 175] width 0 height 0
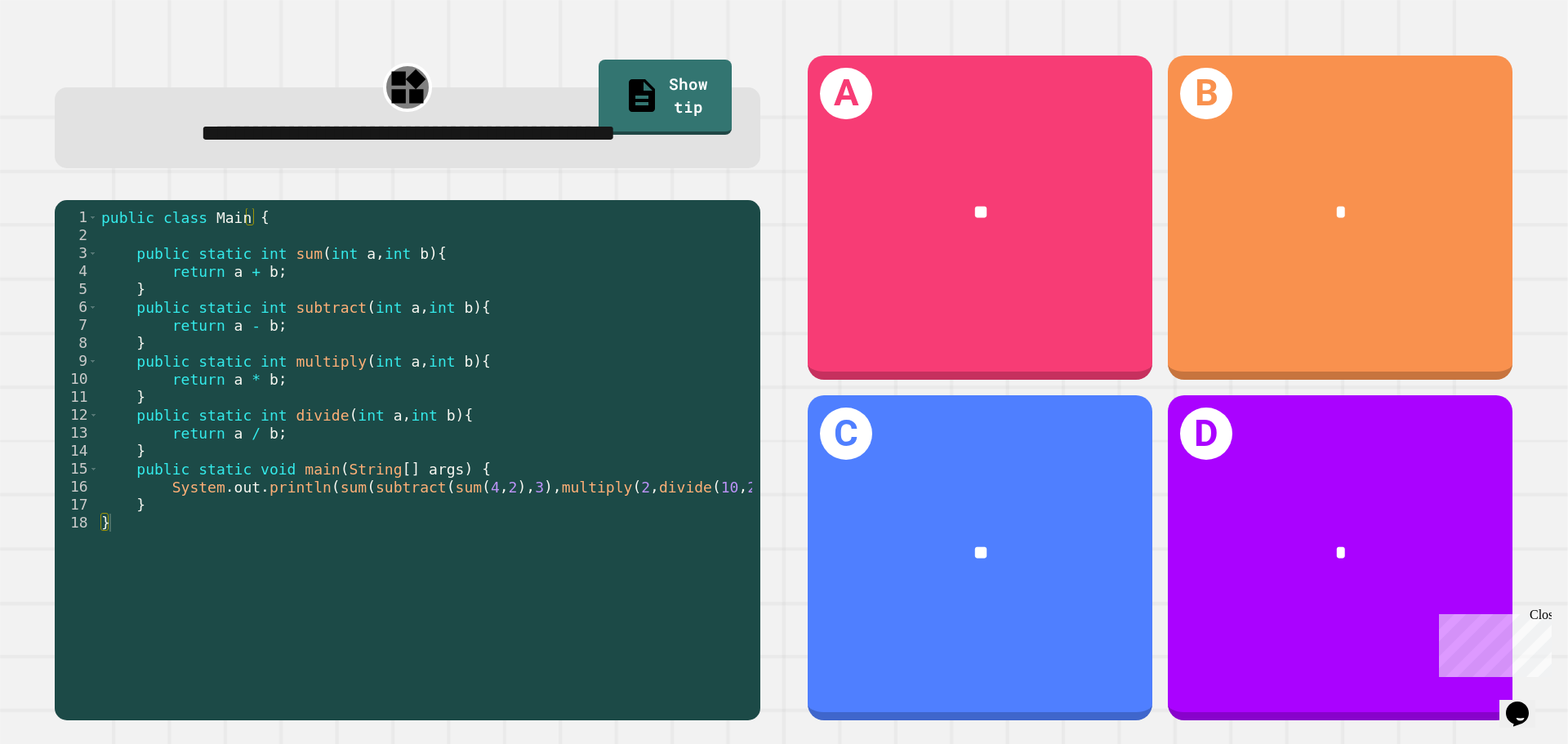
scroll to position [0, 43]
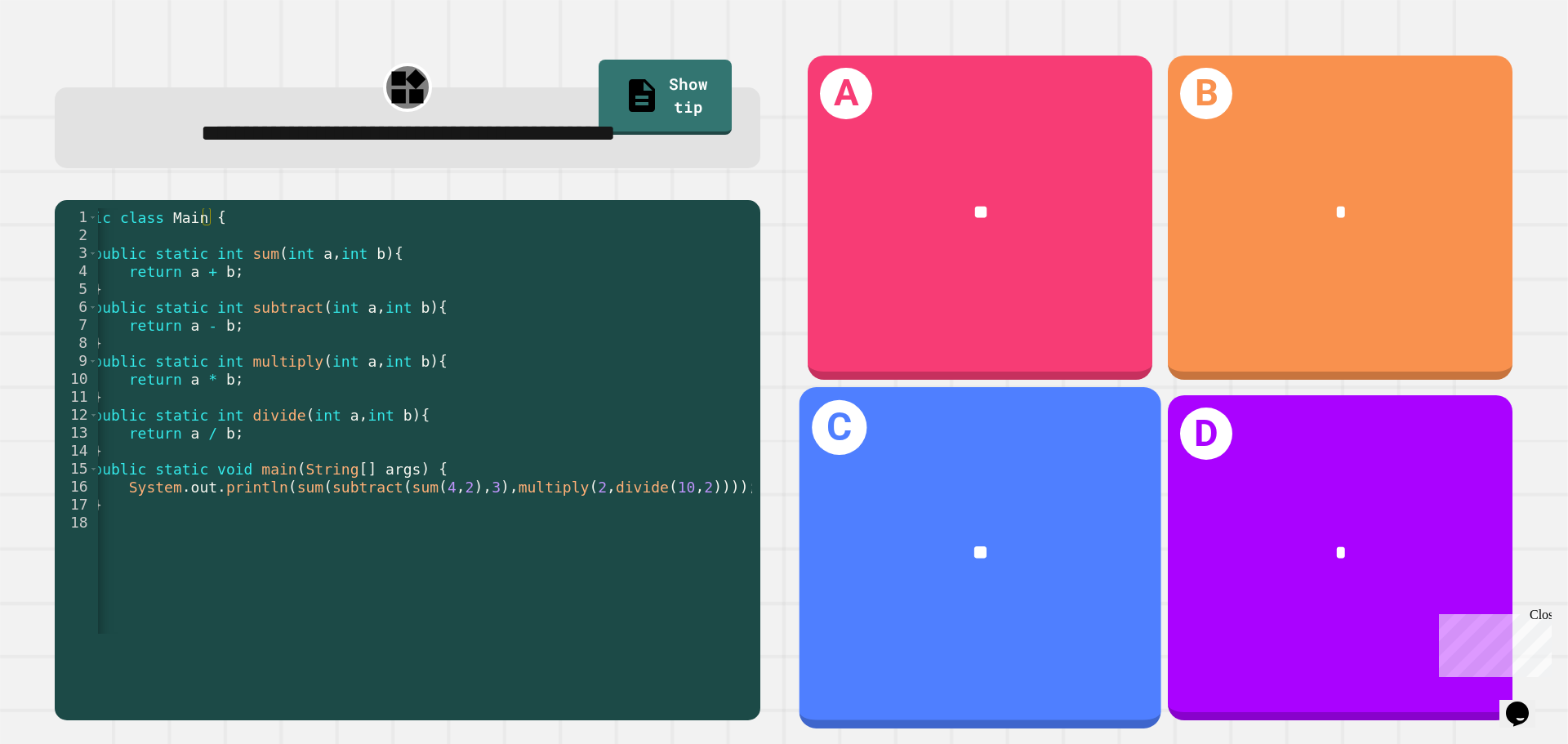
click at [874, 538] on div "**" at bounding box center [980, 553] width 282 height 30
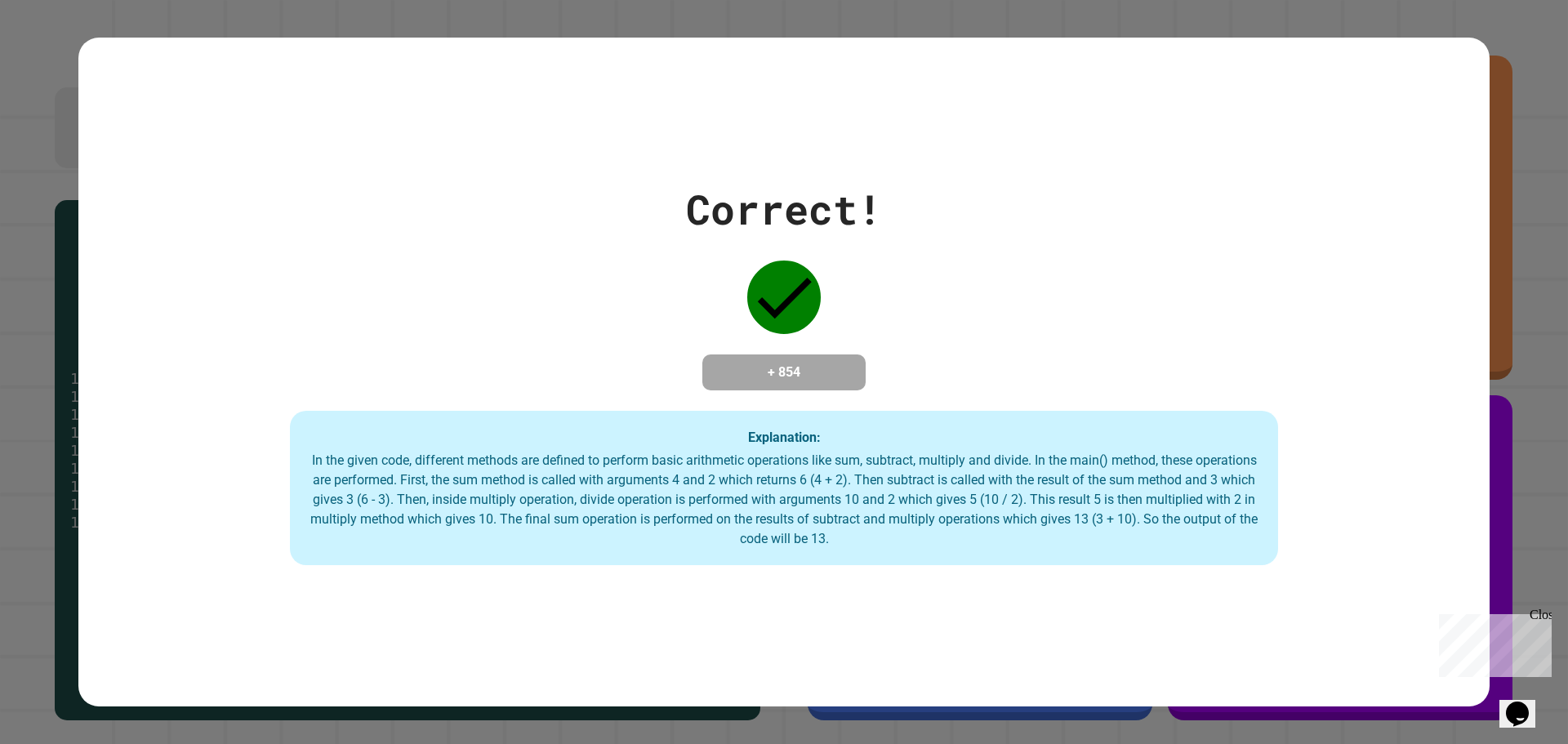
click at [594, 233] on div "Correct! + 854 Explanation: In the given code, different methods are defined to…" at bounding box center [784, 372] width 1412 height 387
click at [590, 230] on div "Correct! + 854 Explanation: In the given code, different methods are defined to…" at bounding box center [784, 372] width 1412 height 387
click at [576, 202] on div "Correct! + 854 Explanation: In the given code, different methods are defined to…" at bounding box center [784, 372] width 1412 height 387
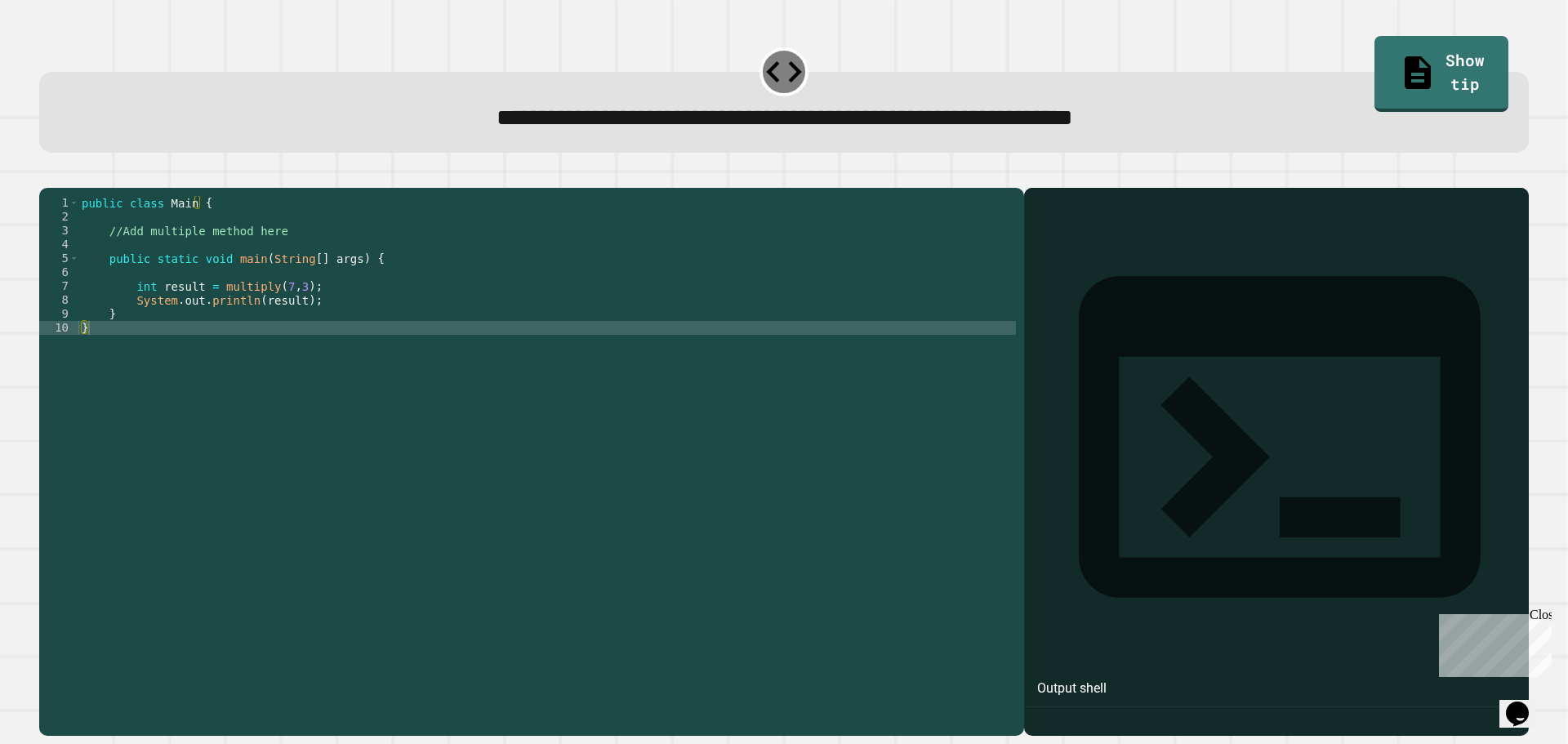
click at [47, 175] on icon "button" at bounding box center [47, 175] width 0 height 0
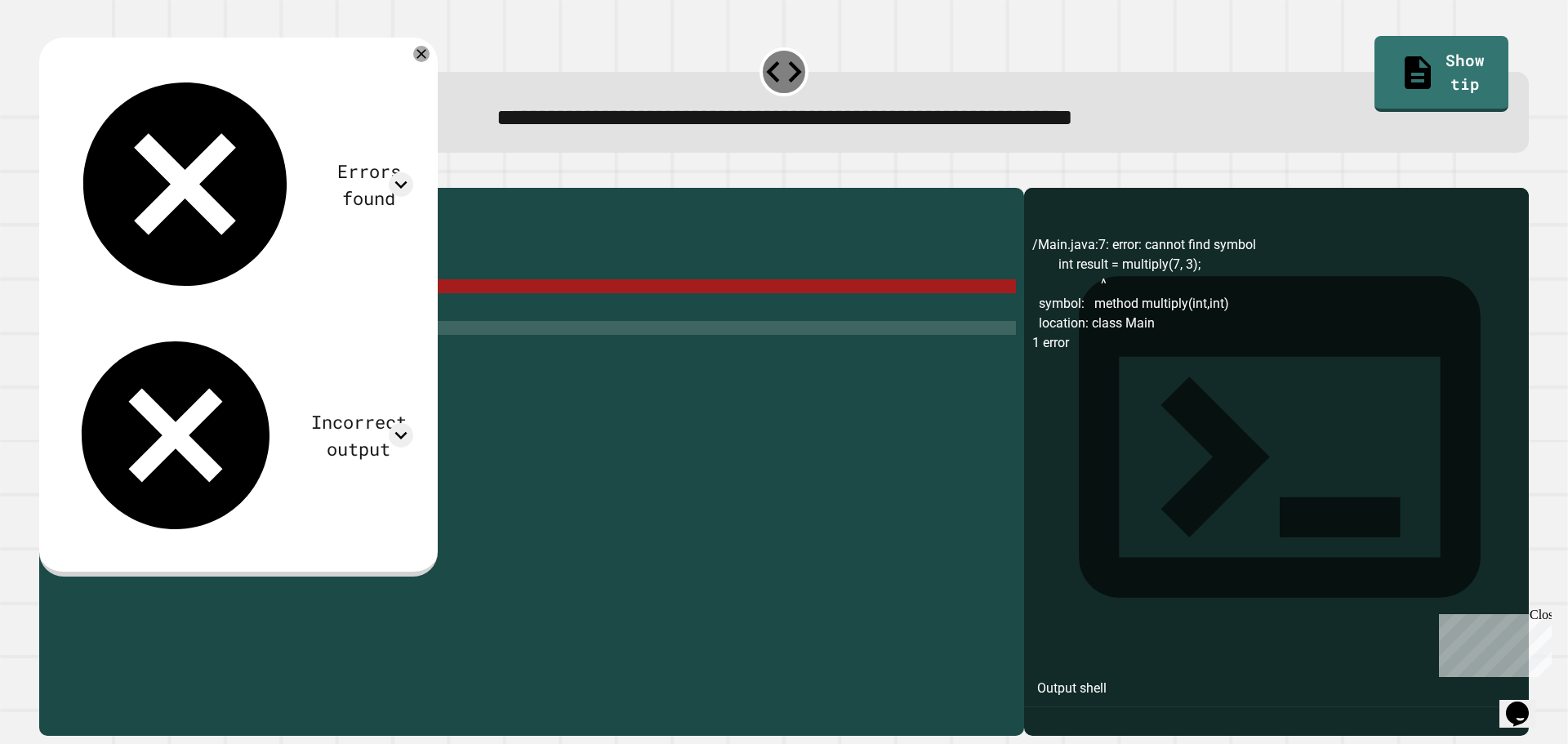
click at [421, 133] on div "Errors found /Main.java:7: error: cannot find symbol int result = multiply(7, 3…" at bounding box center [238, 304] width 367 height 502
click at [414, 423] on icon at bounding box center [400, 435] width 24 height 24
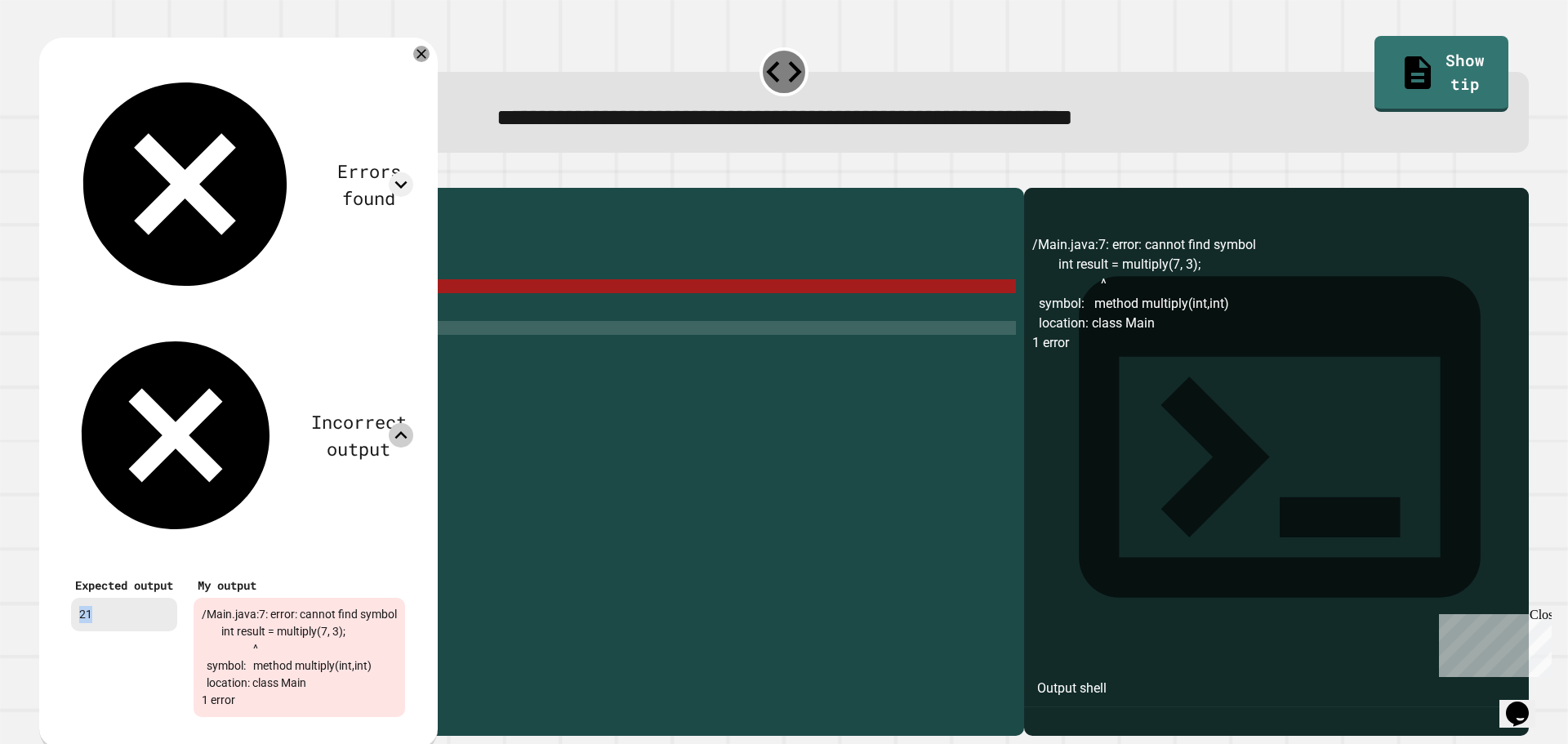
drag, startPoint x: 113, startPoint y: 222, endPoint x: 68, endPoint y: 210, distance: 46.6
click at [71, 564] on div "Expected output 21" at bounding box center [124, 644] width 123 height 161
copy div "21"
click at [271, 588] on div "public class Main { //Add multiple method here public static void main ( String…" at bounding box center [546, 446] width 937 height 500
click at [430, 56] on icon at bounding box center [421, 53] width 16 height 16
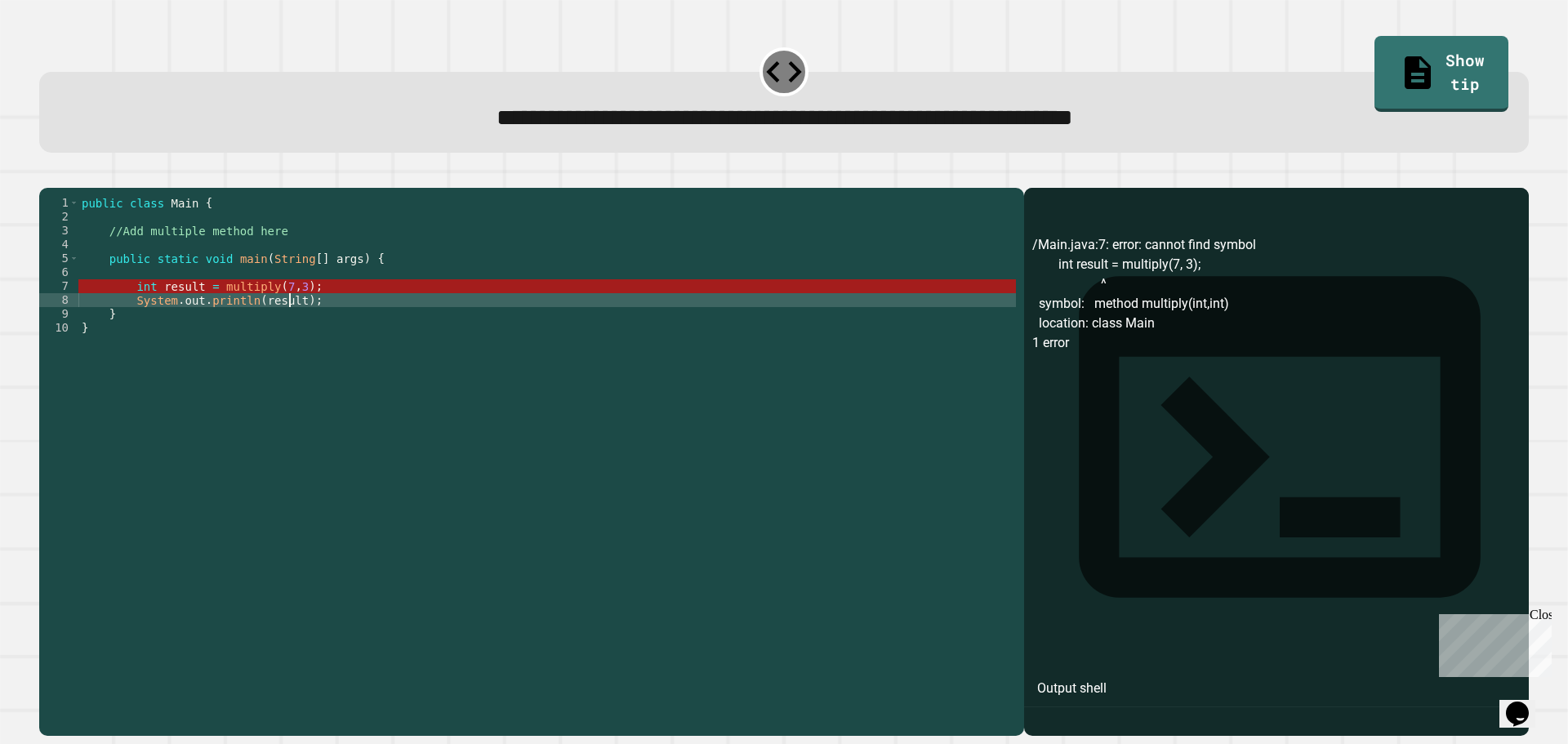
click at [288, 319] on div "public class Main { //Add multiple method here public static void main ( String…" at bounding box center [546, 446] width 937 height 500
click at [295, 319] on div "public class Main { //Add multiple method here public static void main ( String…" at bounding box center [546, 446] width 937 height 500
click at [275, 325] on div "public class Main { //Add multiple method here public static void main ( String…" at bounding box center [546, 446] width 937 height 500
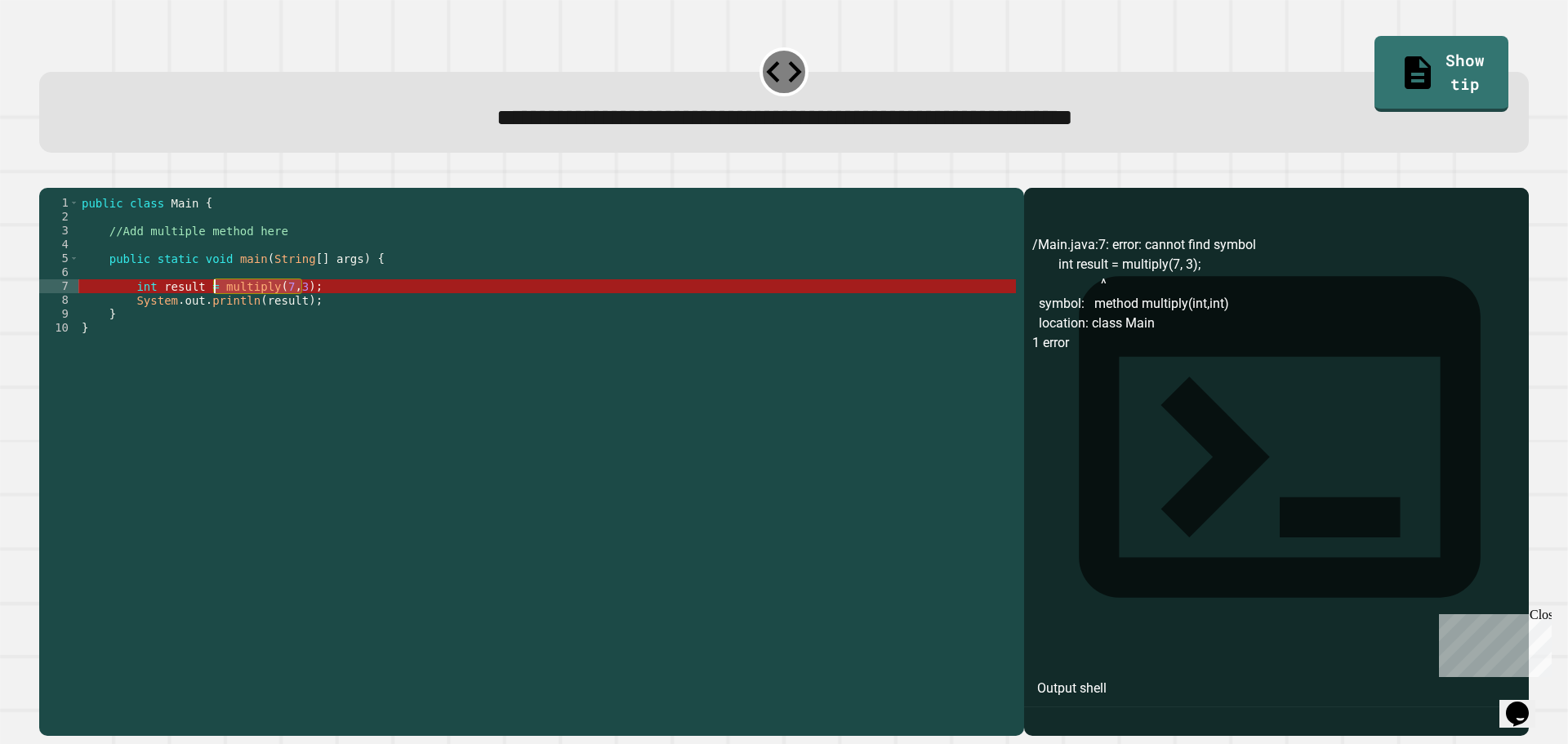
drag, startPoint x: 299, startPoint y: 305, endPoint x: 216, endPoint y: 315, distance: 83.6
click at [216, 315] on div "public class Main { //Add multiple method here public static void main ( String…" at bounding box center [546, 446] width 937 height 500
paste textarea "Cursor at row 7"
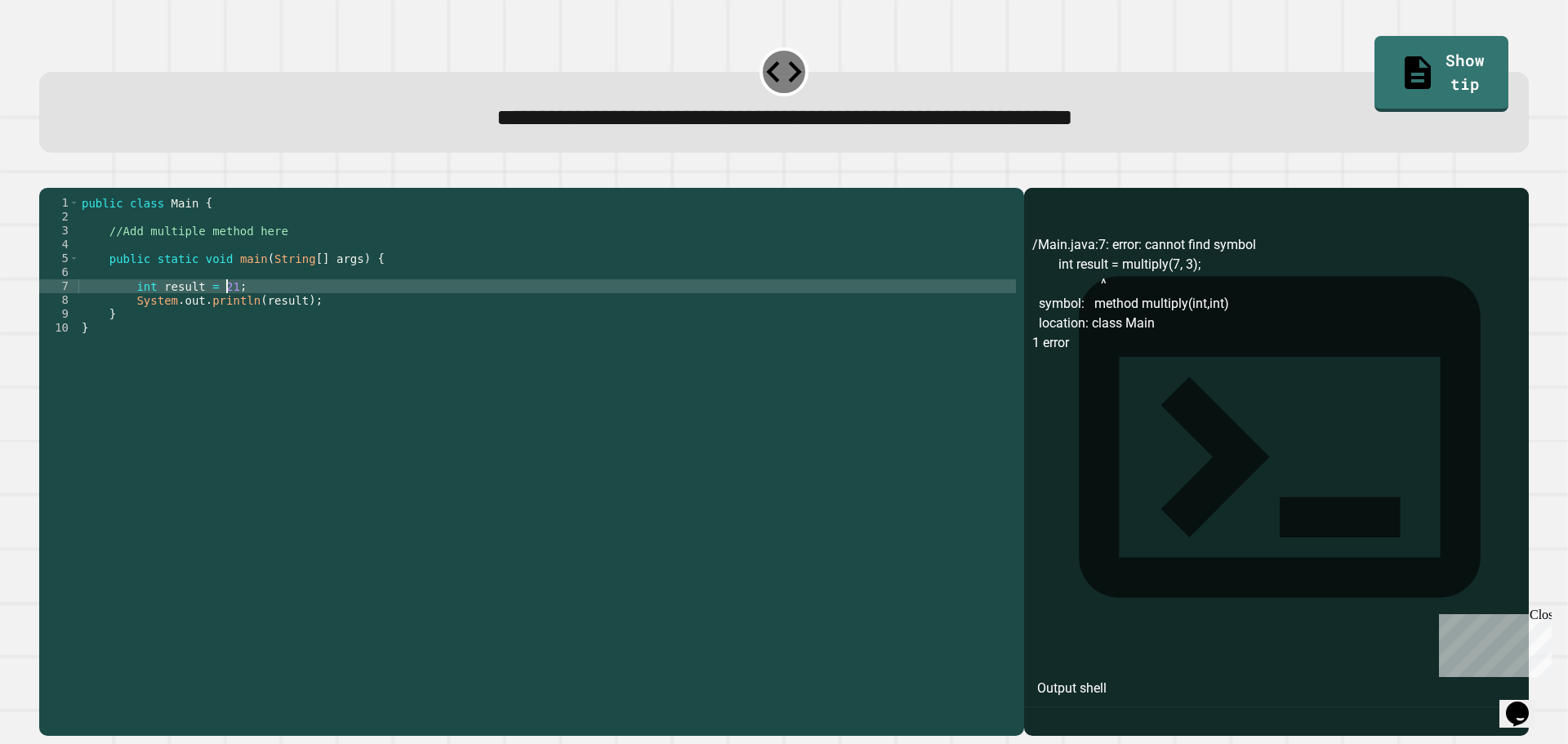
type textarea "**********"
click at [47, 175] on icon "button" at bounding box center [47, 175] width 0 height 0
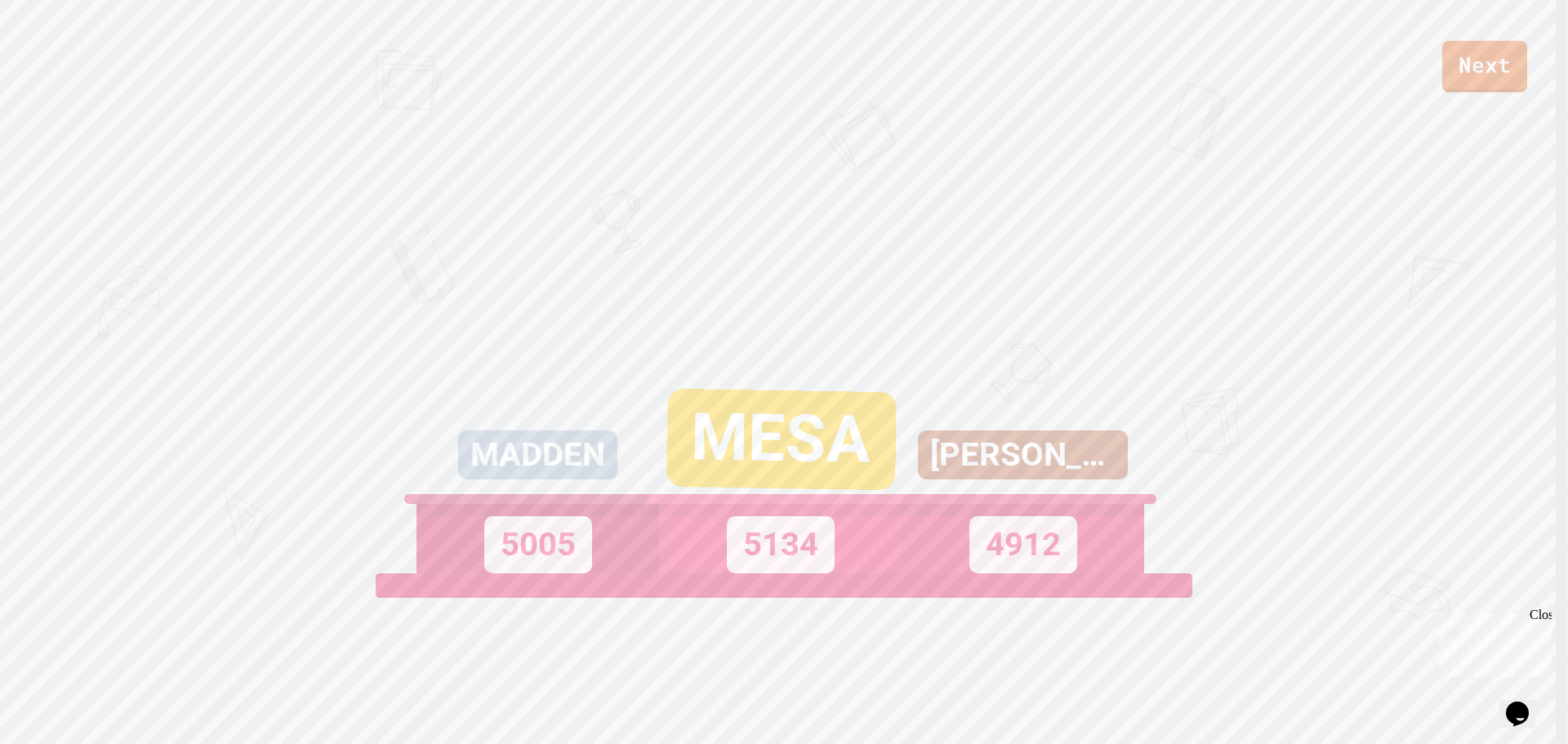
click at [1516, 77] on link "Next" at bounding box center [1485, 66] width 85 height 51
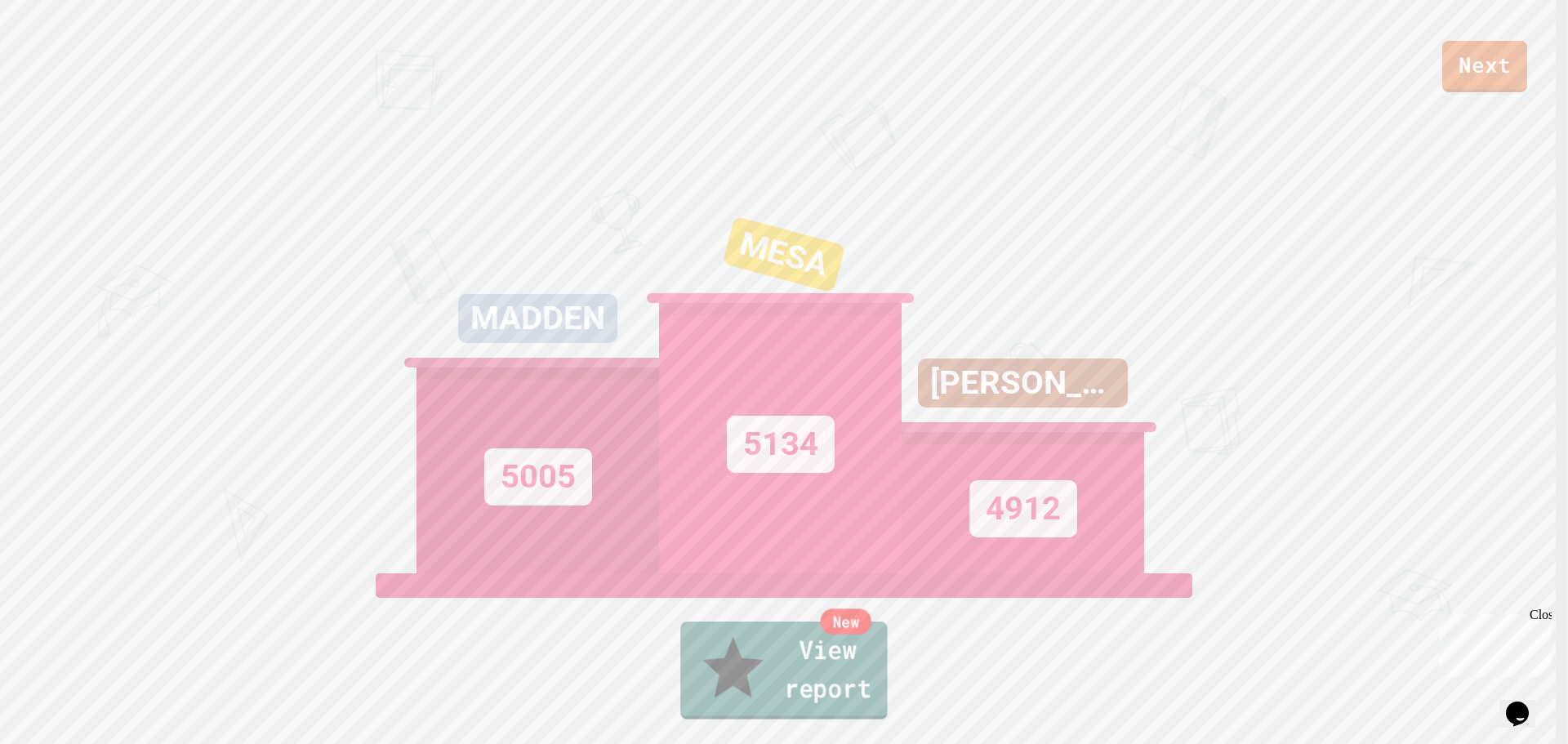
click at [868, 686] on link "New View report" at bounding box center [784, 670] width 207 height 98
